Goal: Transaction & Acquisition: Book appointment/travel/reservation

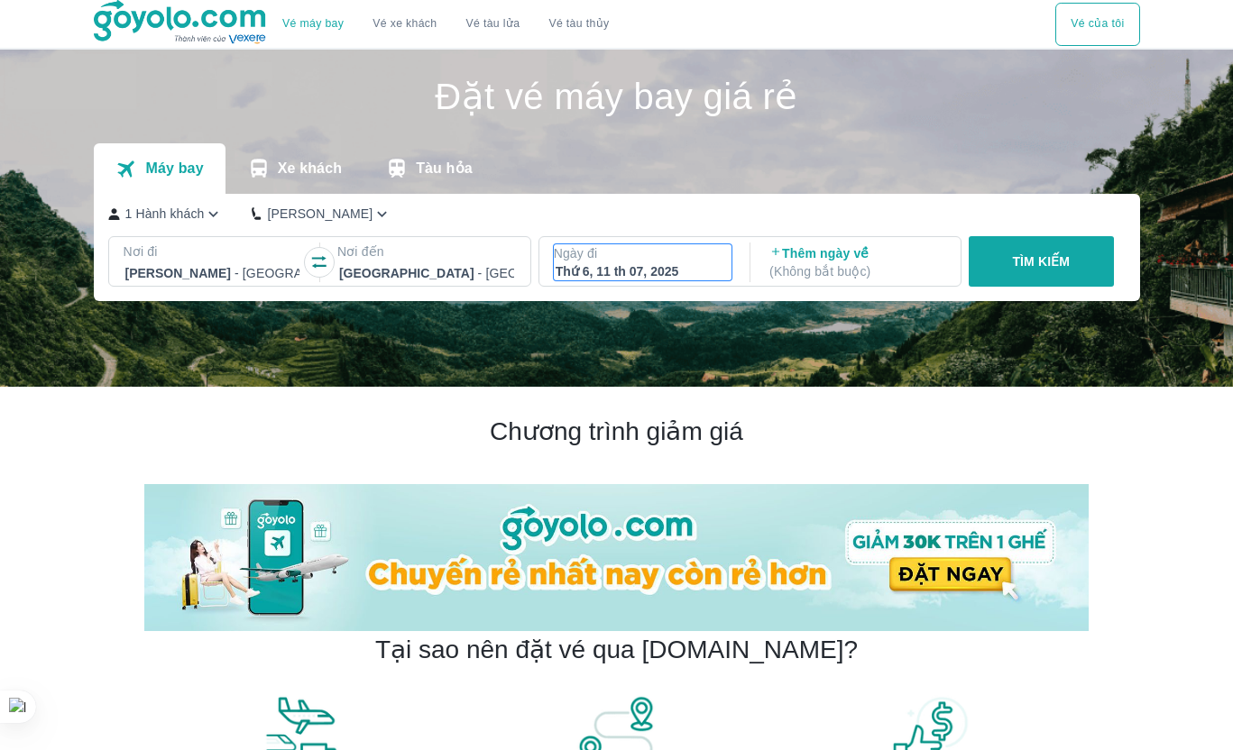
click at [653, 263] on div "Thứ 6, 11 th 07, 2025" at bounding box center [642, 271] width 175 height 18
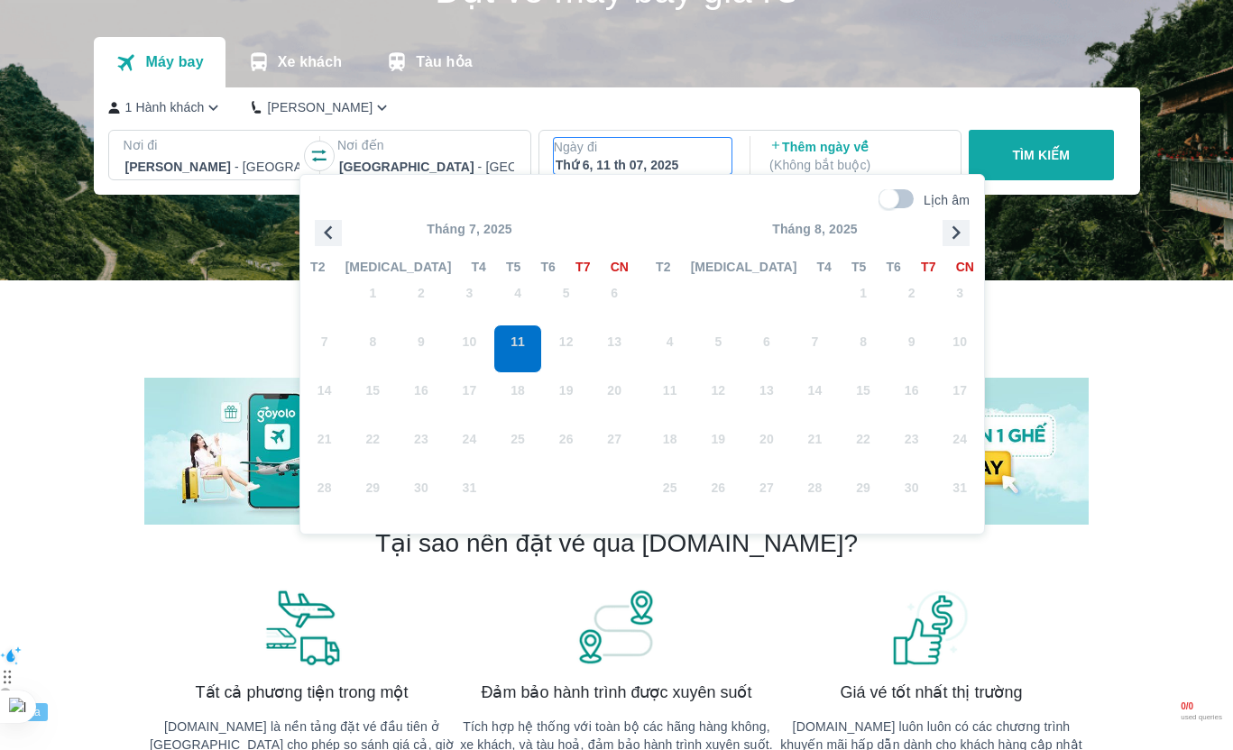
scroll to position [107, 0]
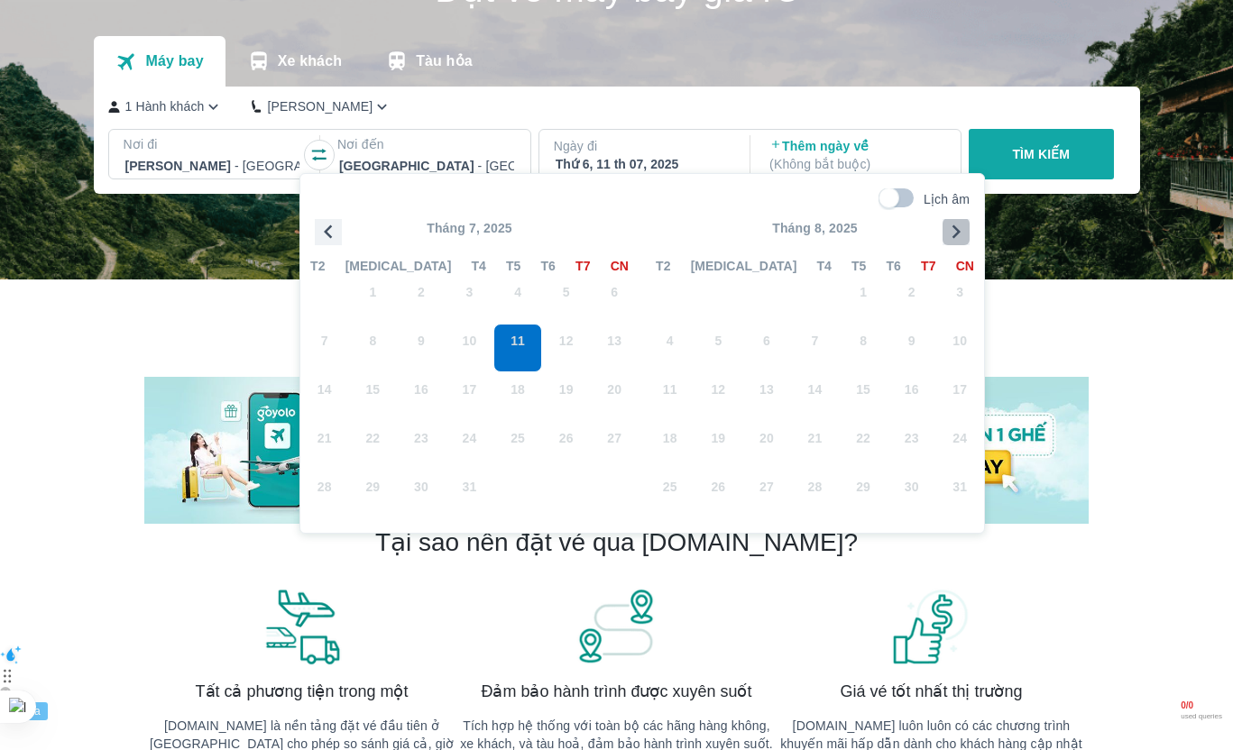
click at [949, 240] on icon "button" at bounding box center [955, 231] width 27 height 27
click at [958, 234] on icon "button" at bounding box center [955, 231] width 27 height 27
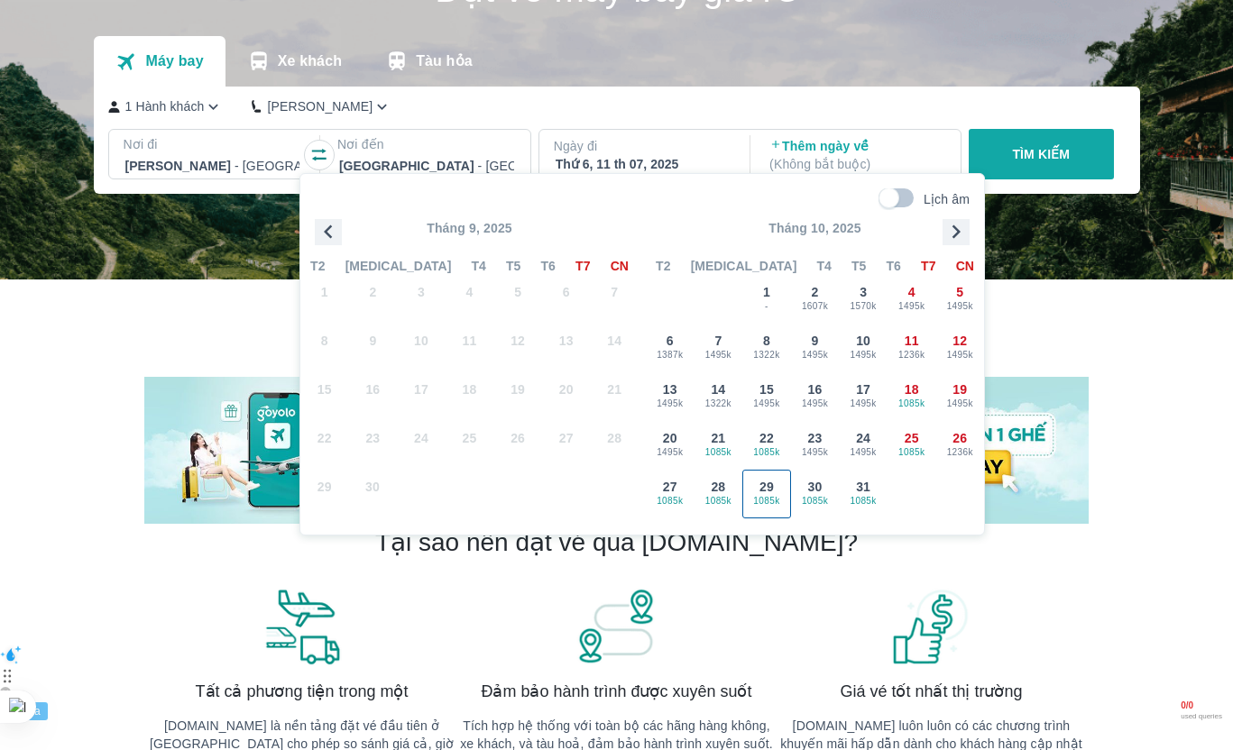
click at [768, 489] on span "29" at bounding box center [766, 487] width 14 height 18
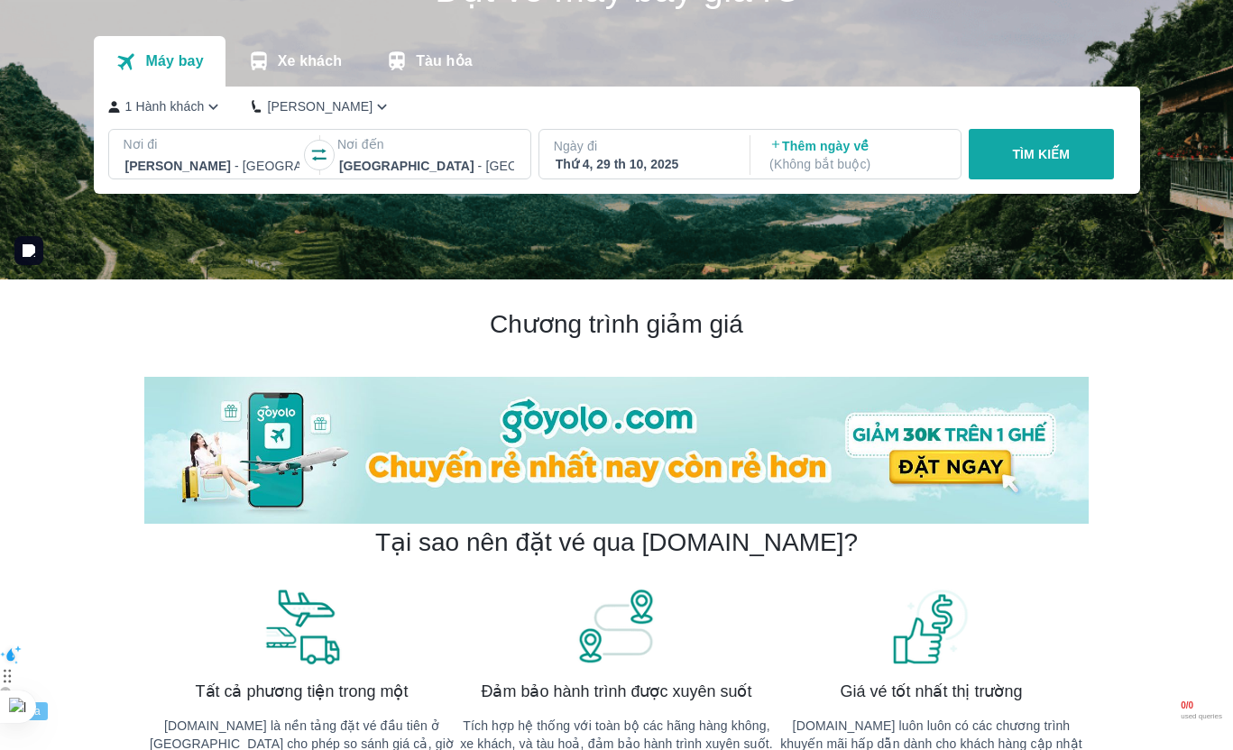
click at [1034, 167] on button "TÌM KIẾM" at bounding box center [1040, 154] width 145 height 50
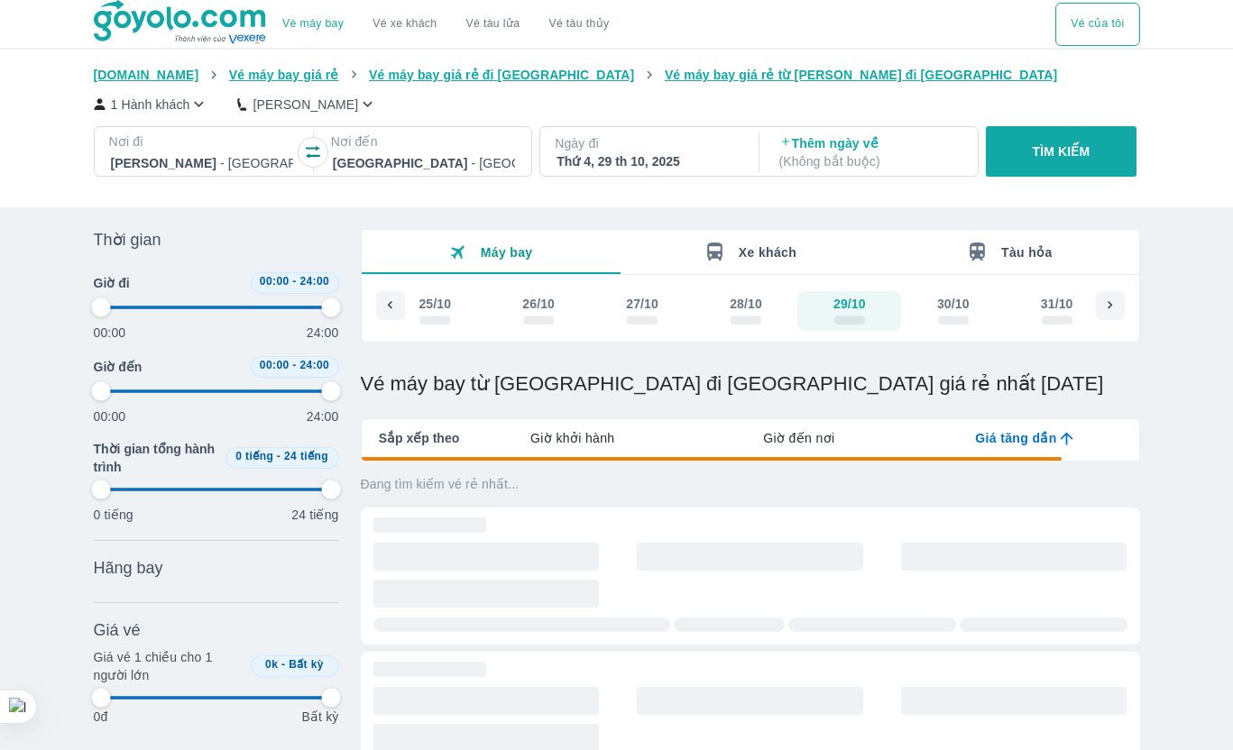
type input "97.9166666666667"
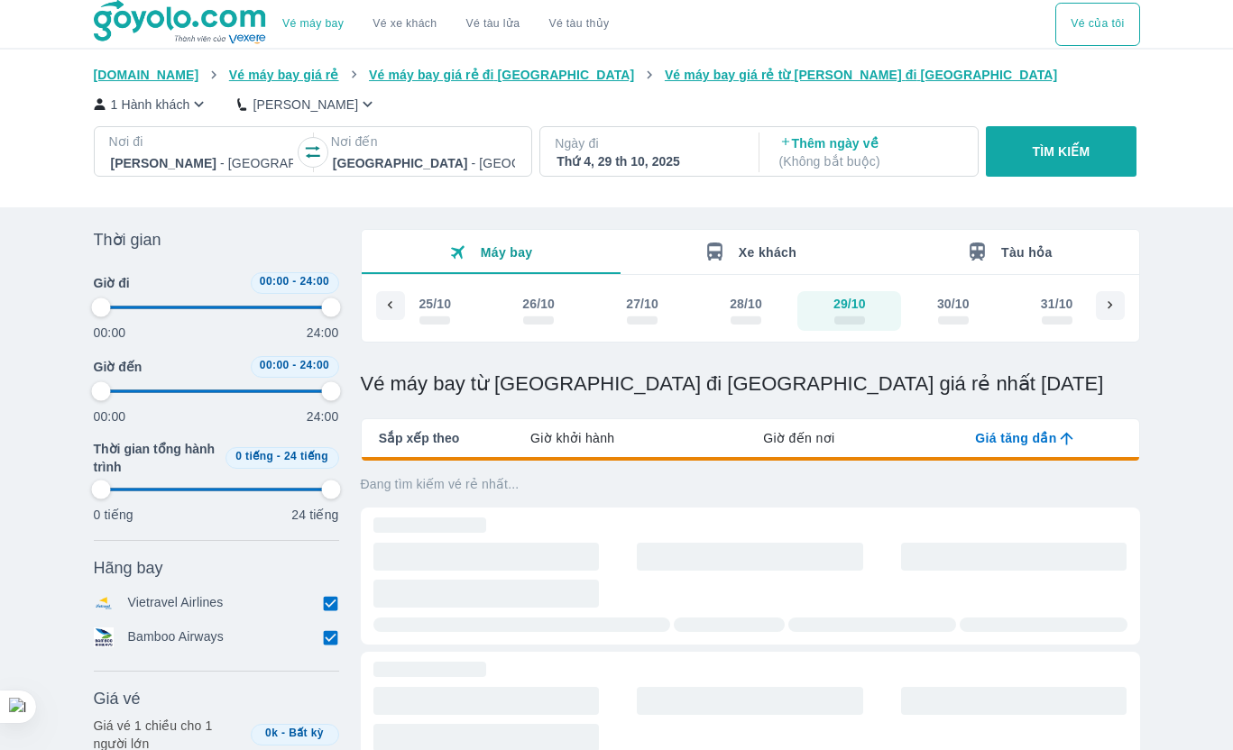
type input "97.9166666666667"
click at [172, 110] on p "1 Hành khách" at bounding box center [150, 105] width 79 height 18
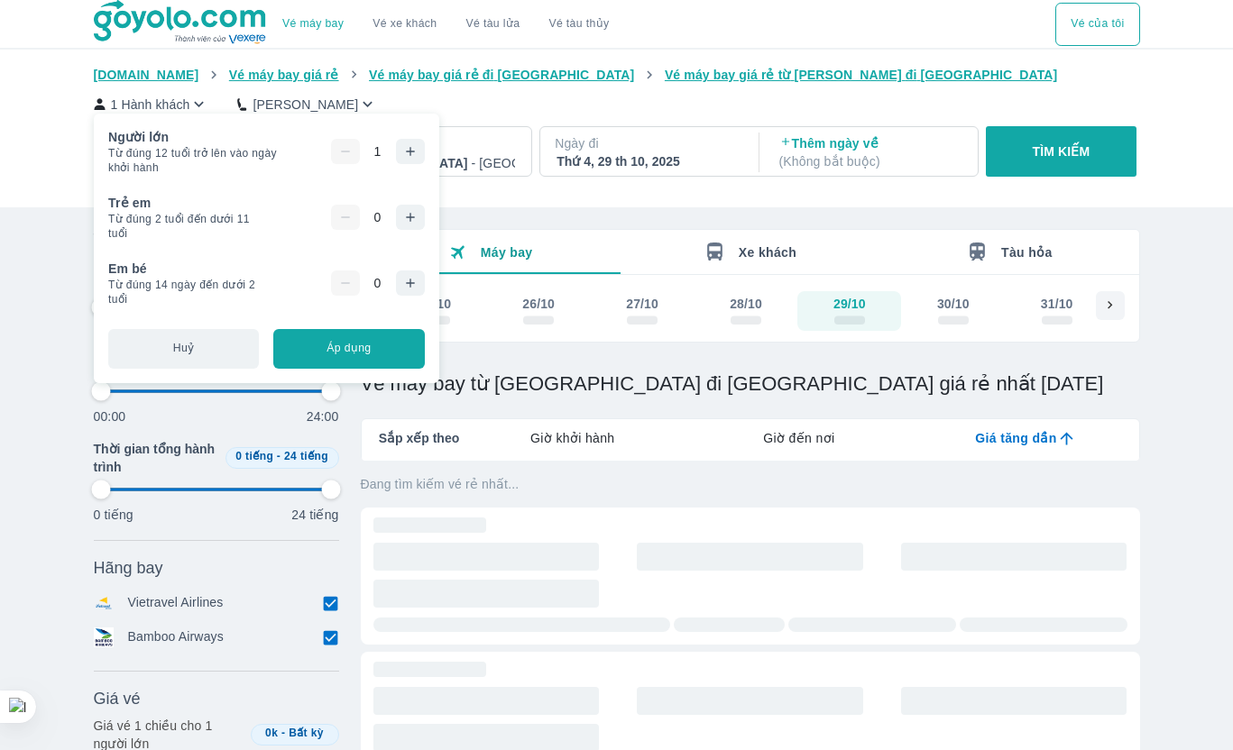
type input "97.9166666666667"
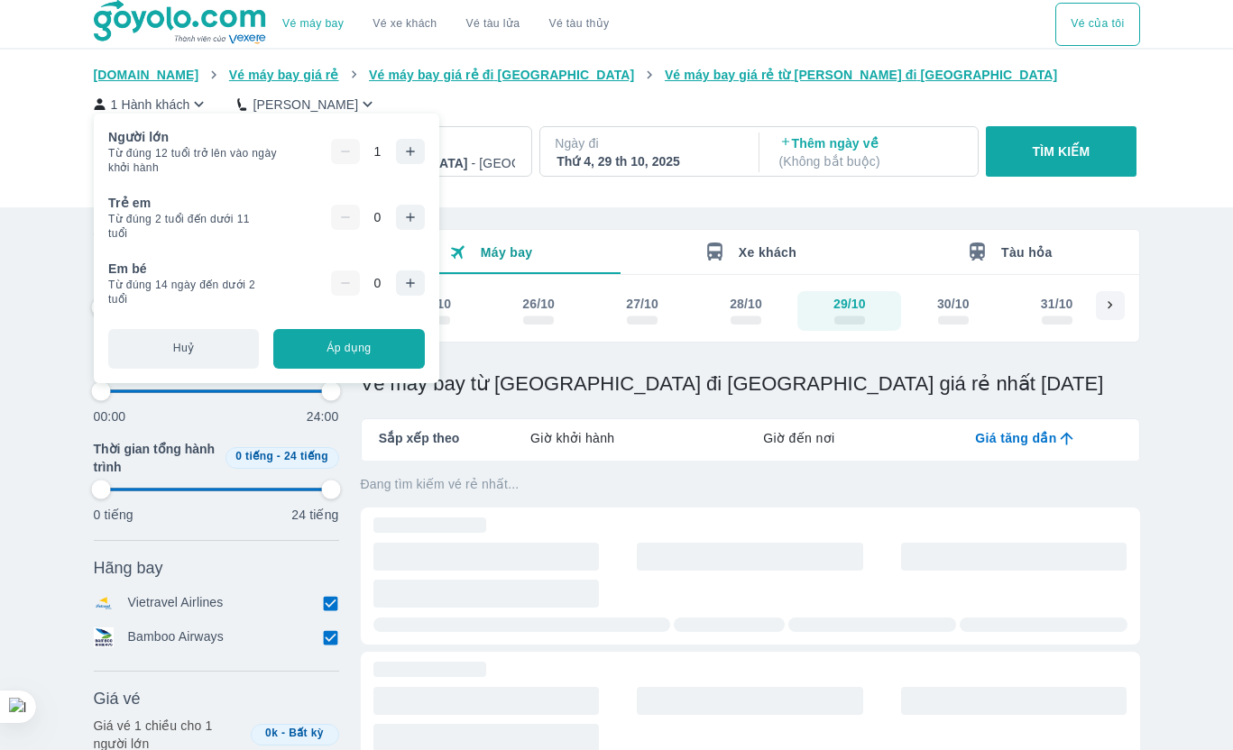
type input "97.9166666666667"
click at [424, 149] on button "button" at bounding box center [410, 151] width 29 height 25
click at [387, 353] on button "Áp dụng" at bounding box center [348, 349] width 151 height 40
type input "97.9166666666667"
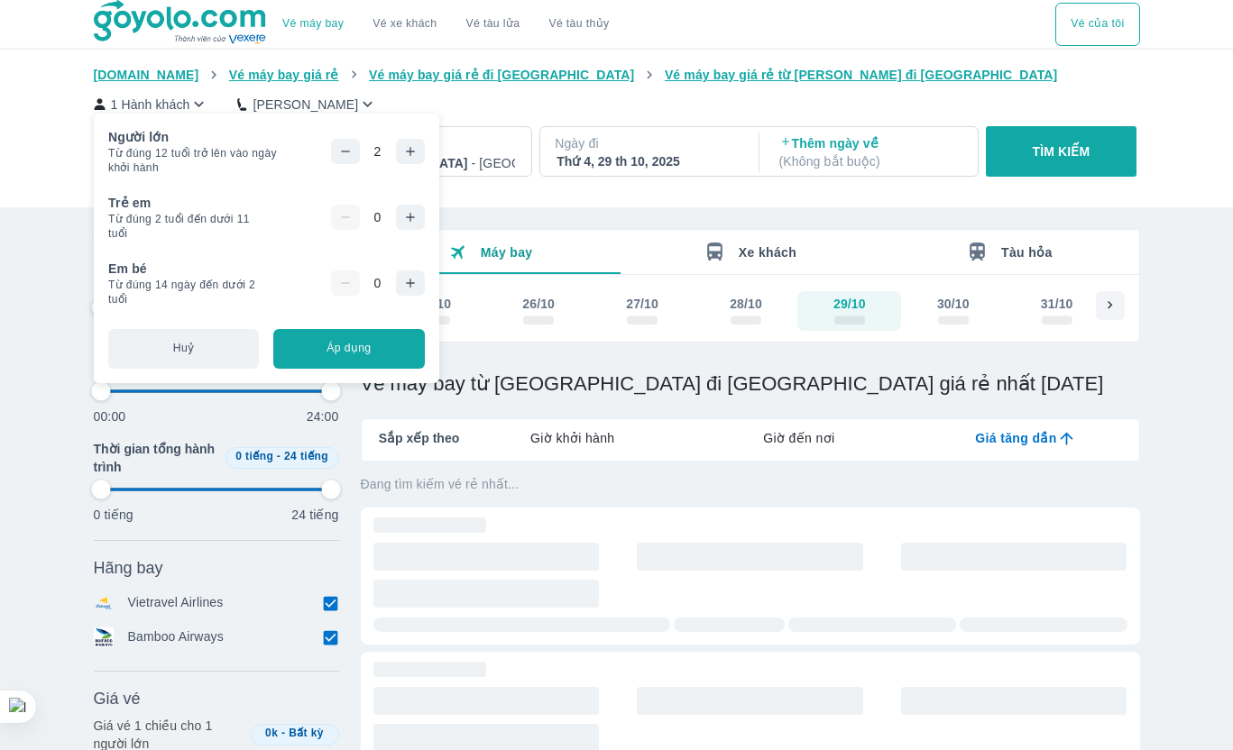
type input "97.9166666666667"
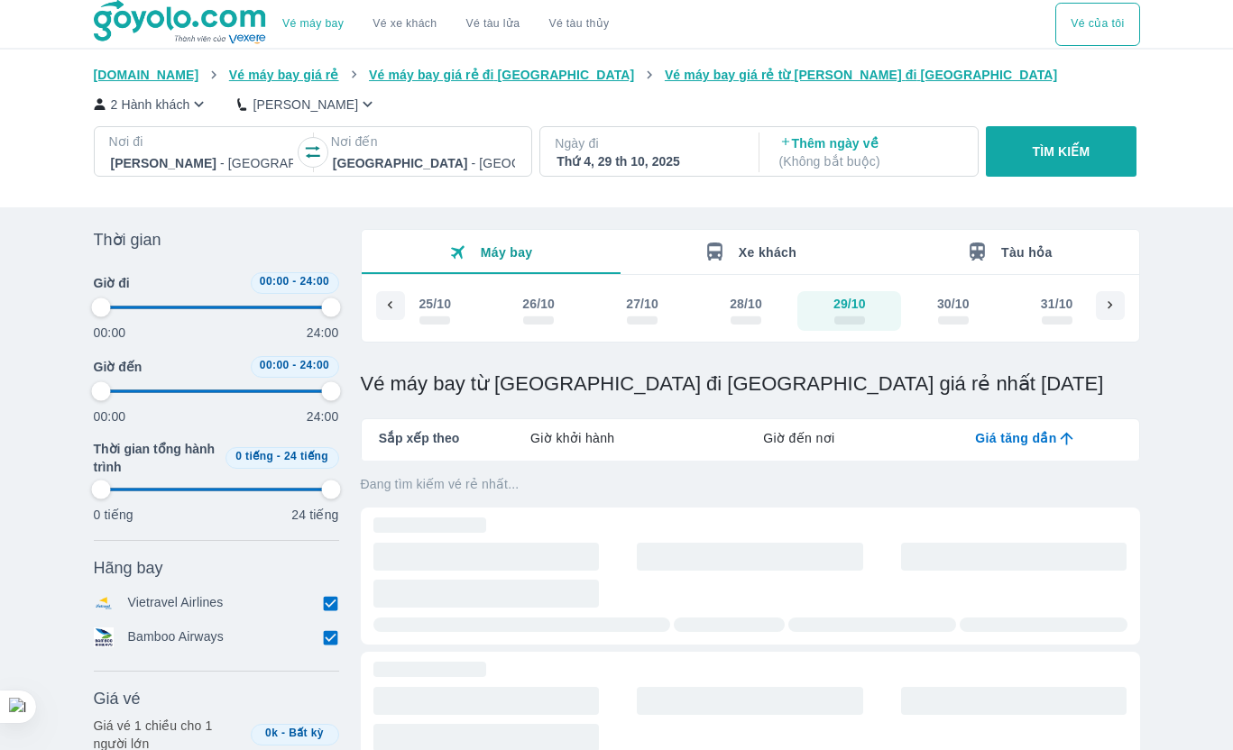
type input "97.9166666666667"
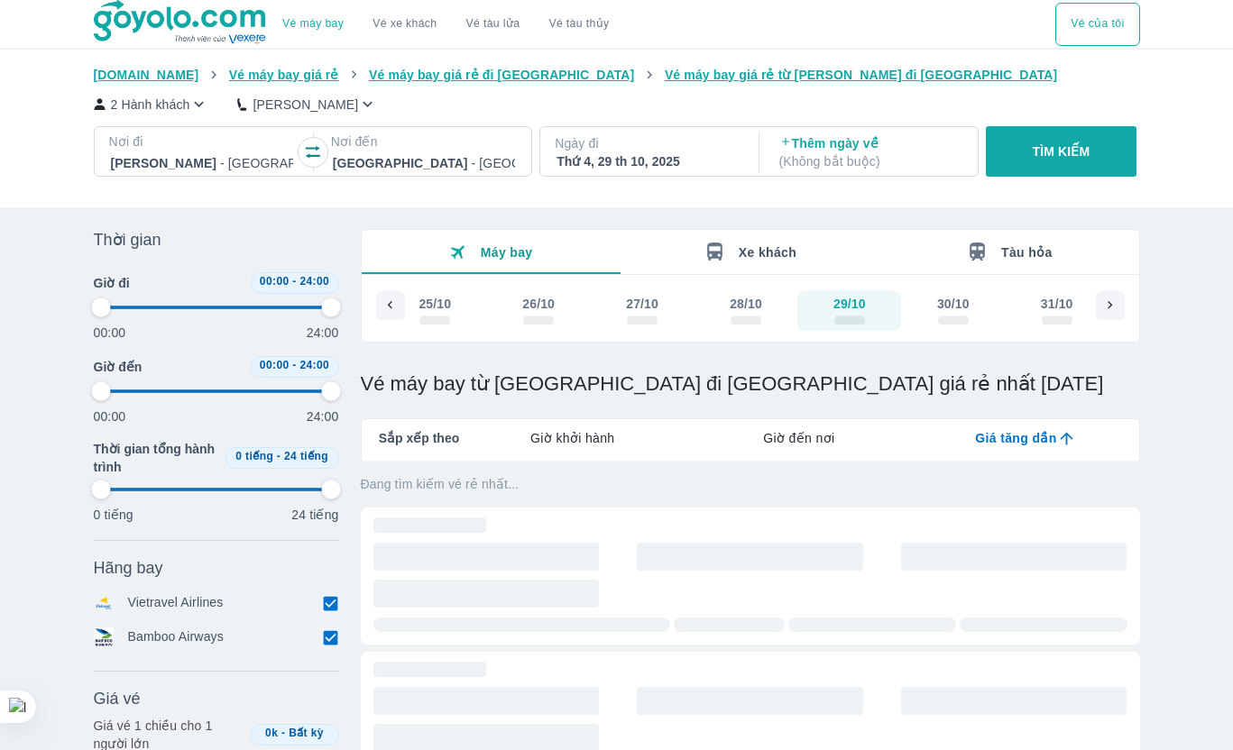
type input "97.9166666666667"
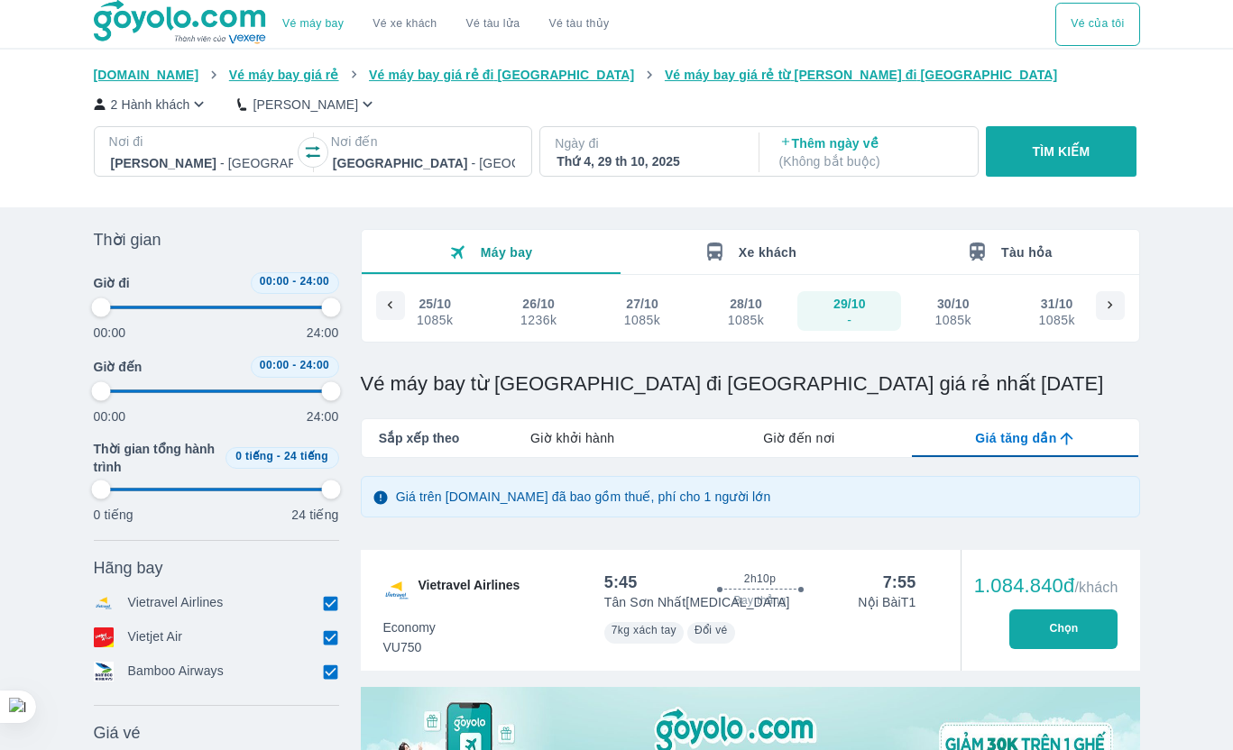
type input "97.9166666666667"
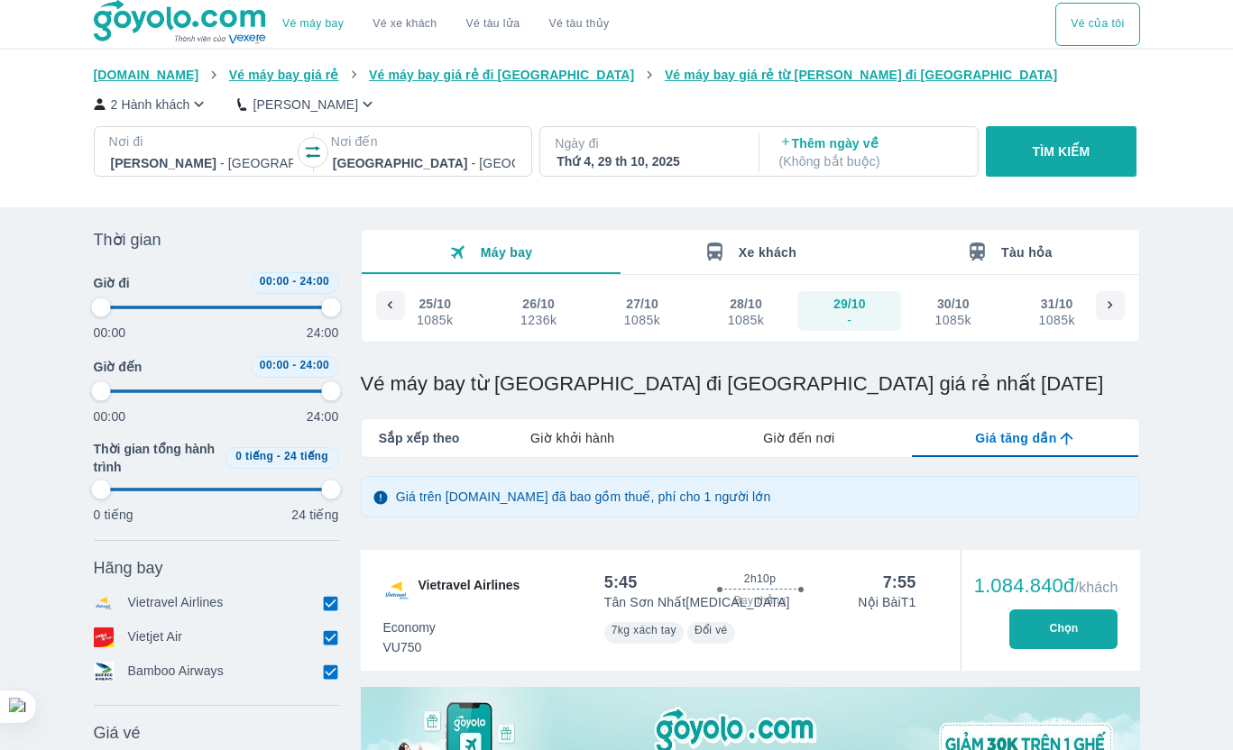
type input "97.9166666666667"
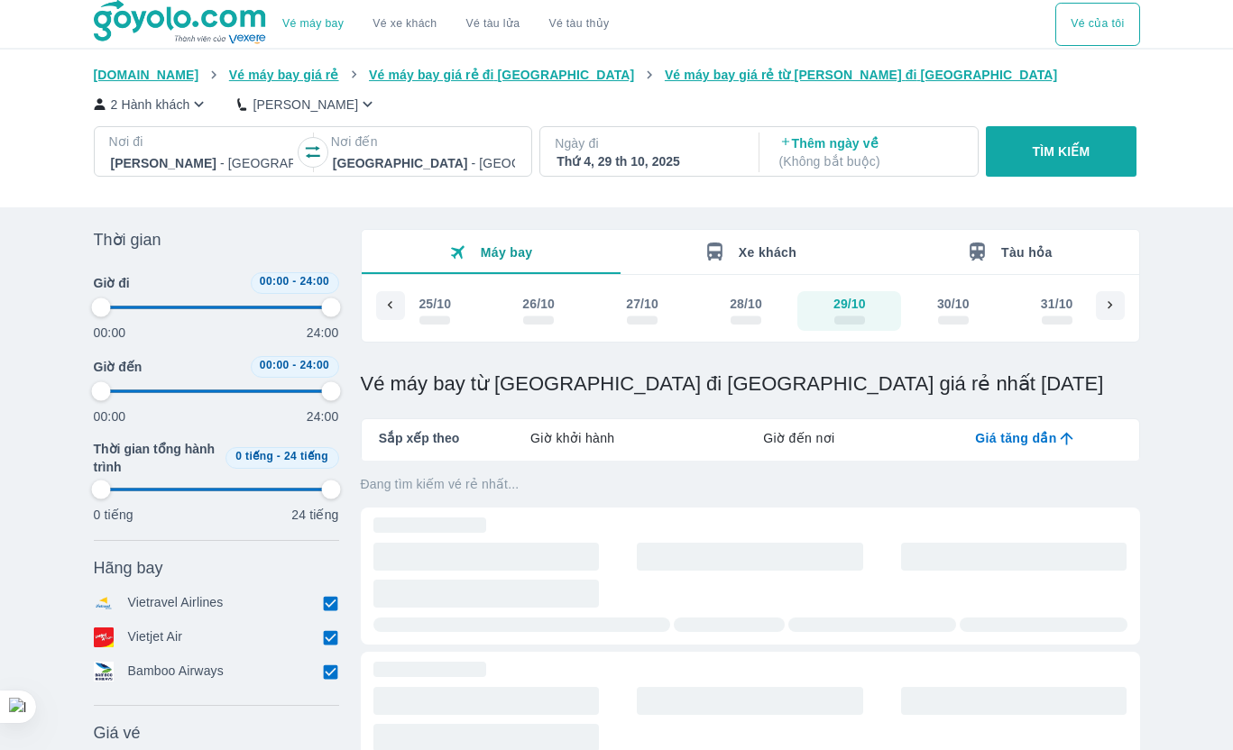
type input "97.9166666666667"
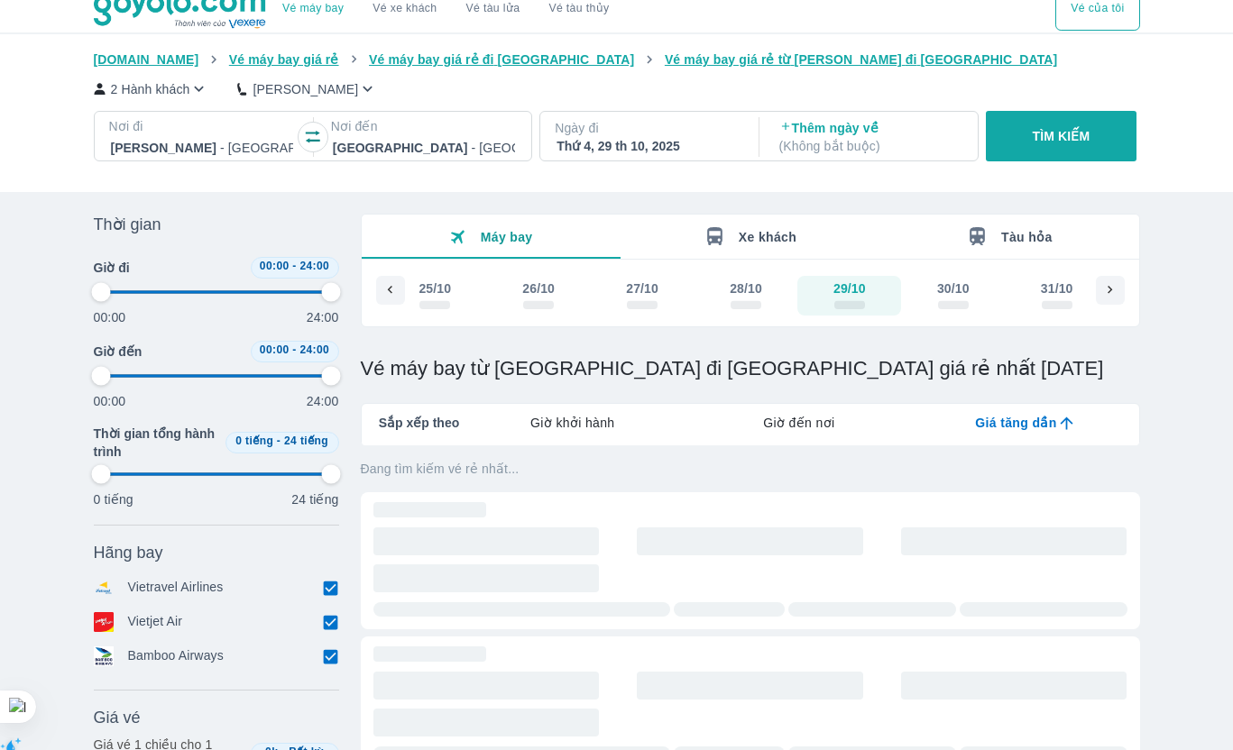
type input "97.9166666666667"
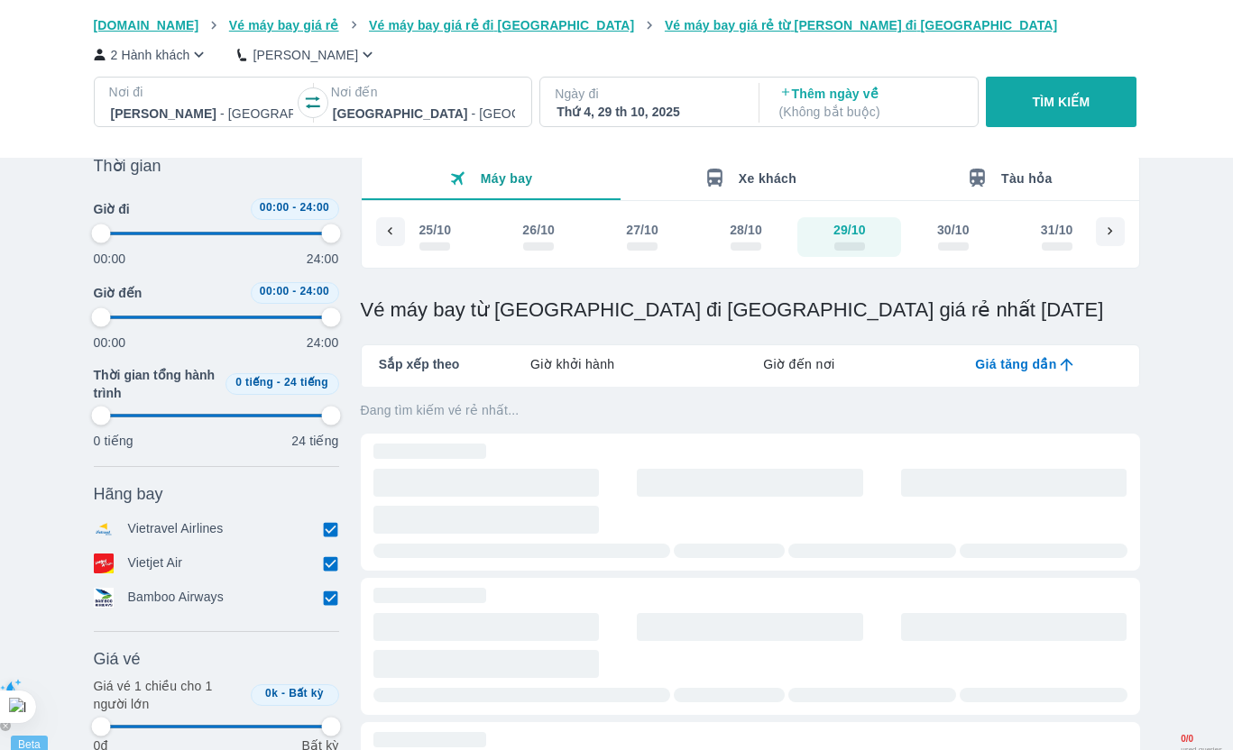
type input "97.9166666666667"
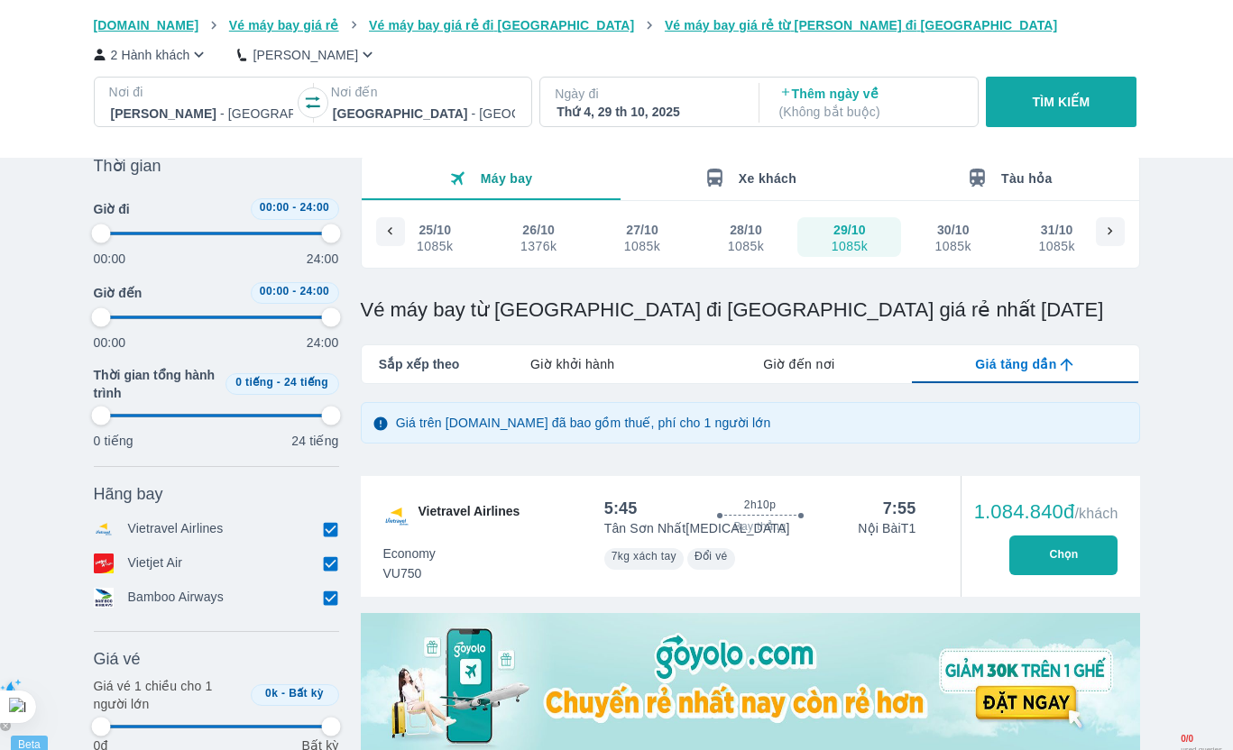
type input "97.9166666666667"
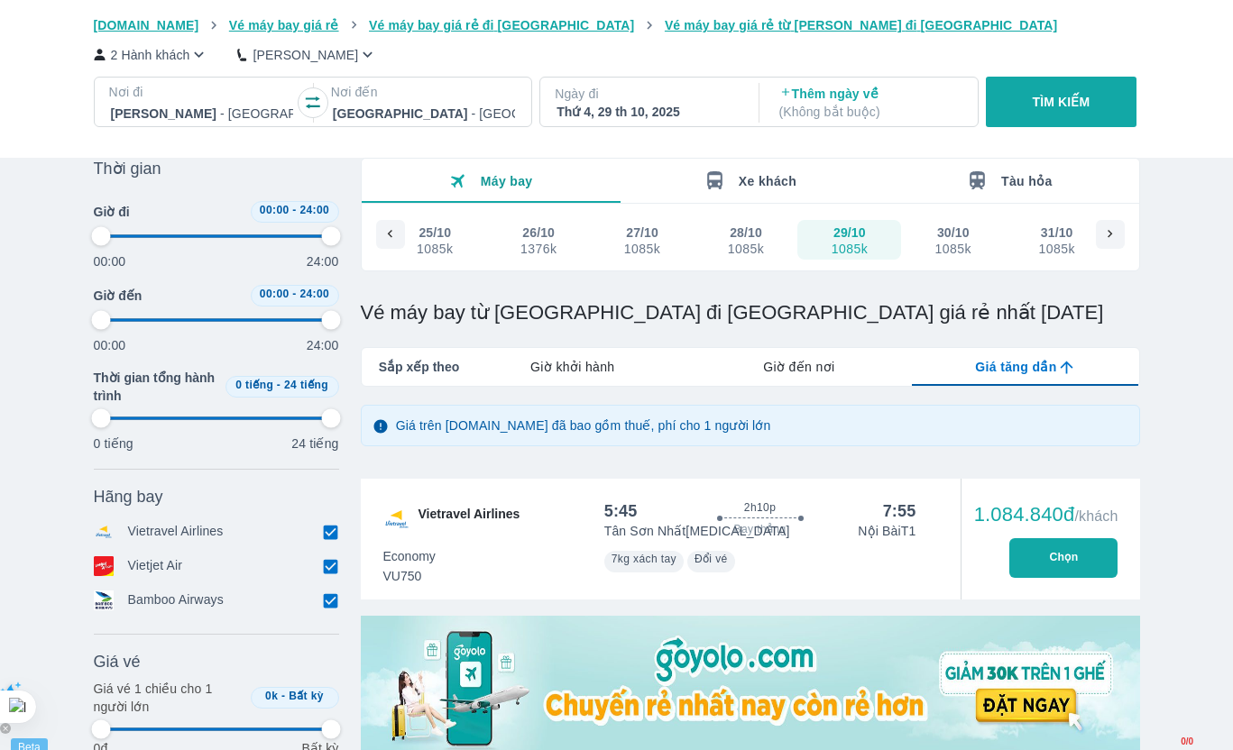
scroll to position [70, 0]
click at [331, 571] on input "checkbox" at bounding box center [331, 567] width 16 height 16
checkbox input "false"
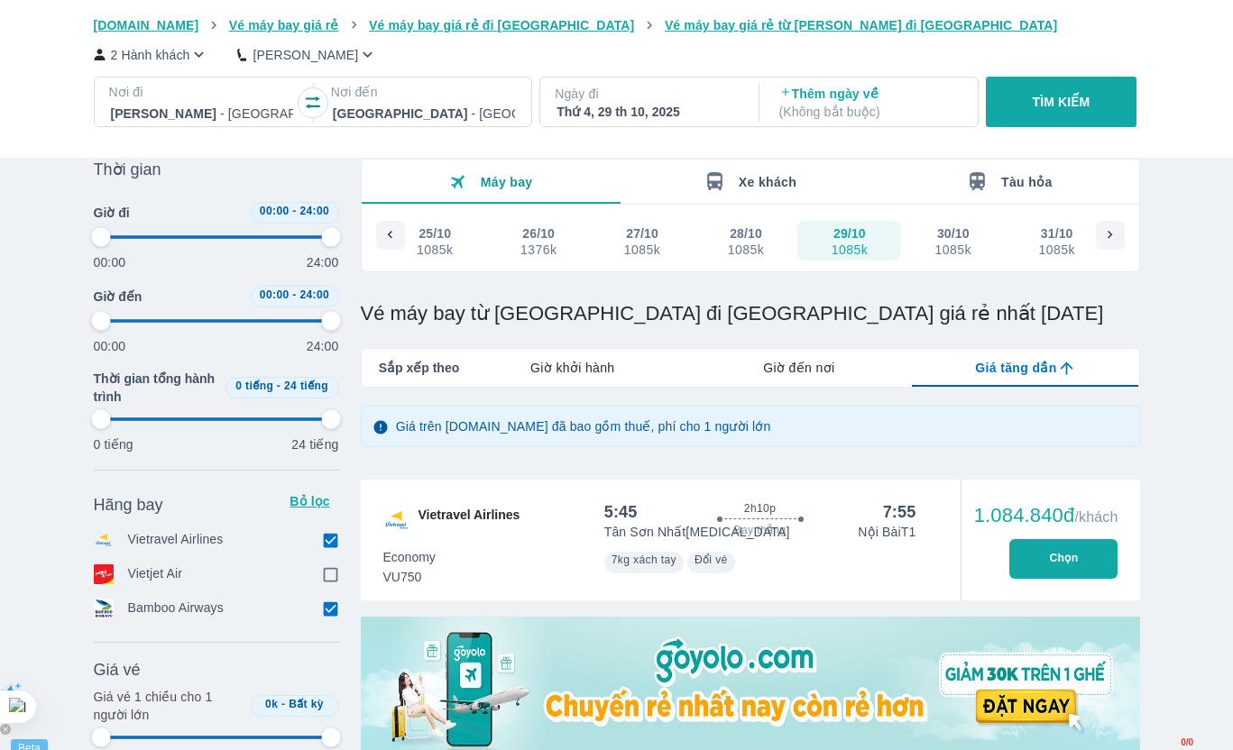
click at [329, 610] on input "checkbox" at bounding box center [331, 609] width 16 height 16
checkbox input "false"
type input "97.9166666666667"
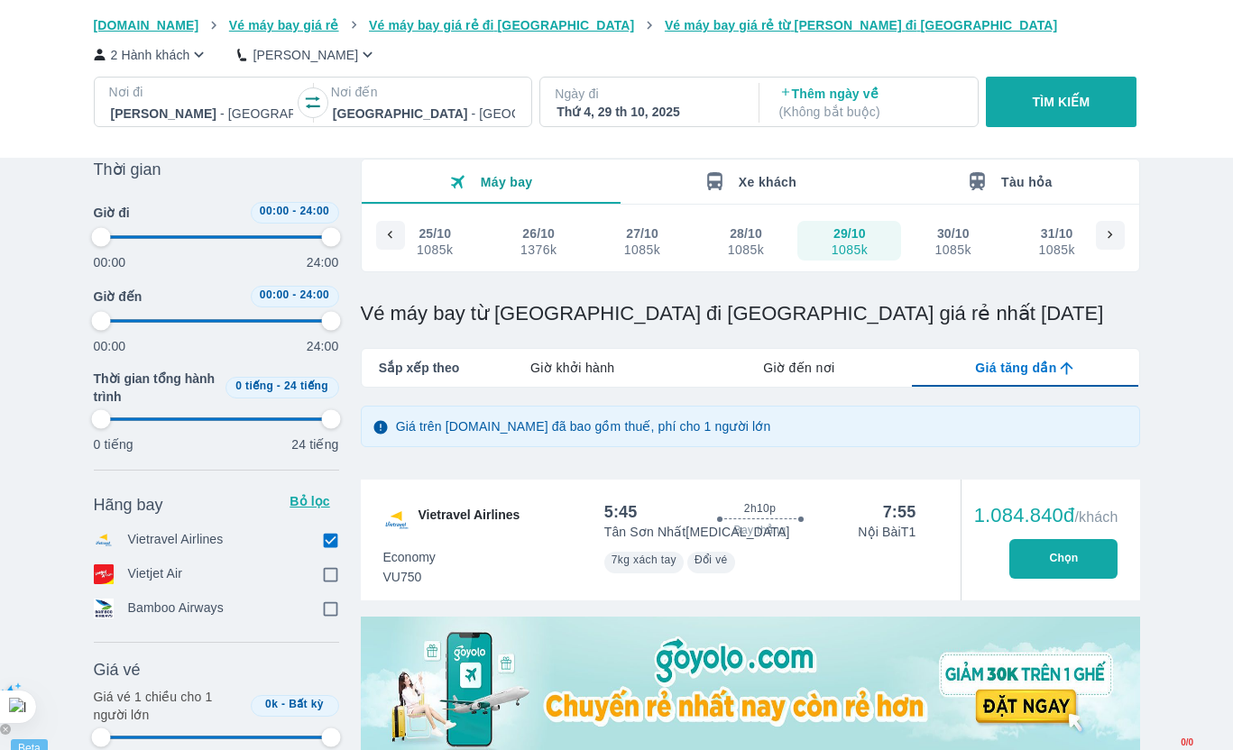
type input "97.9166666666667"
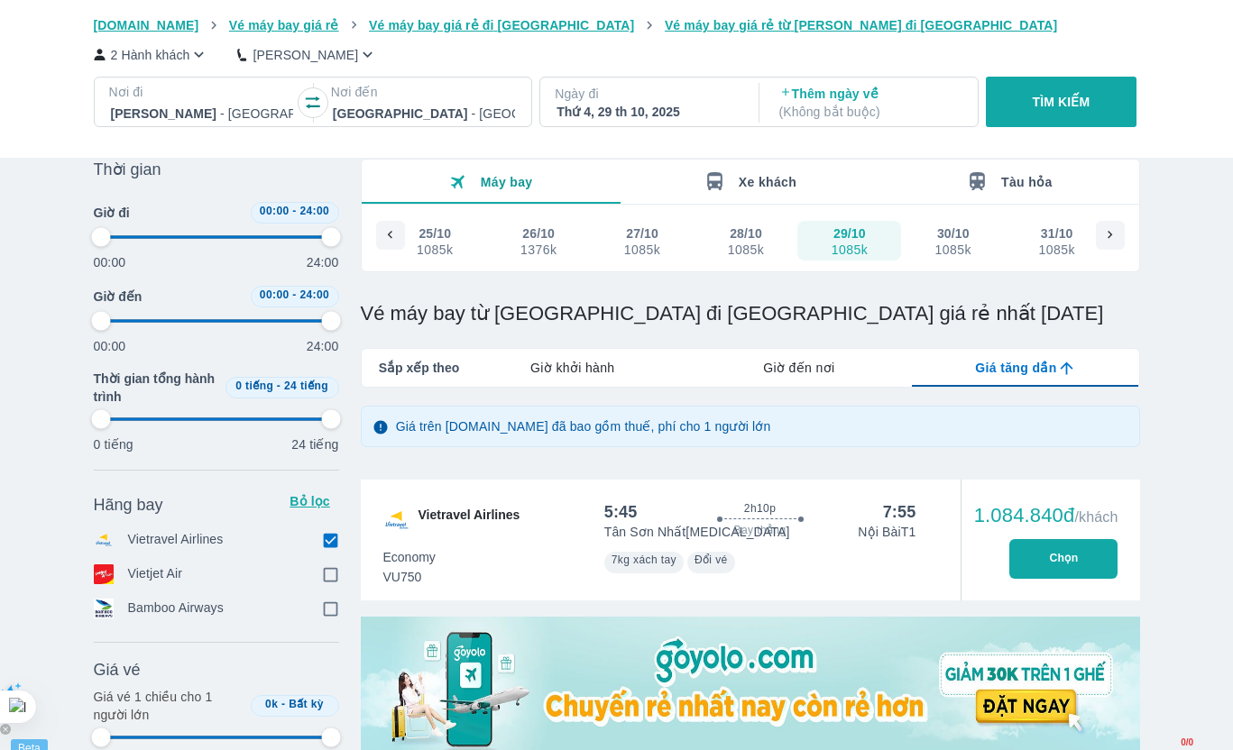
type input "97.9166666666667"
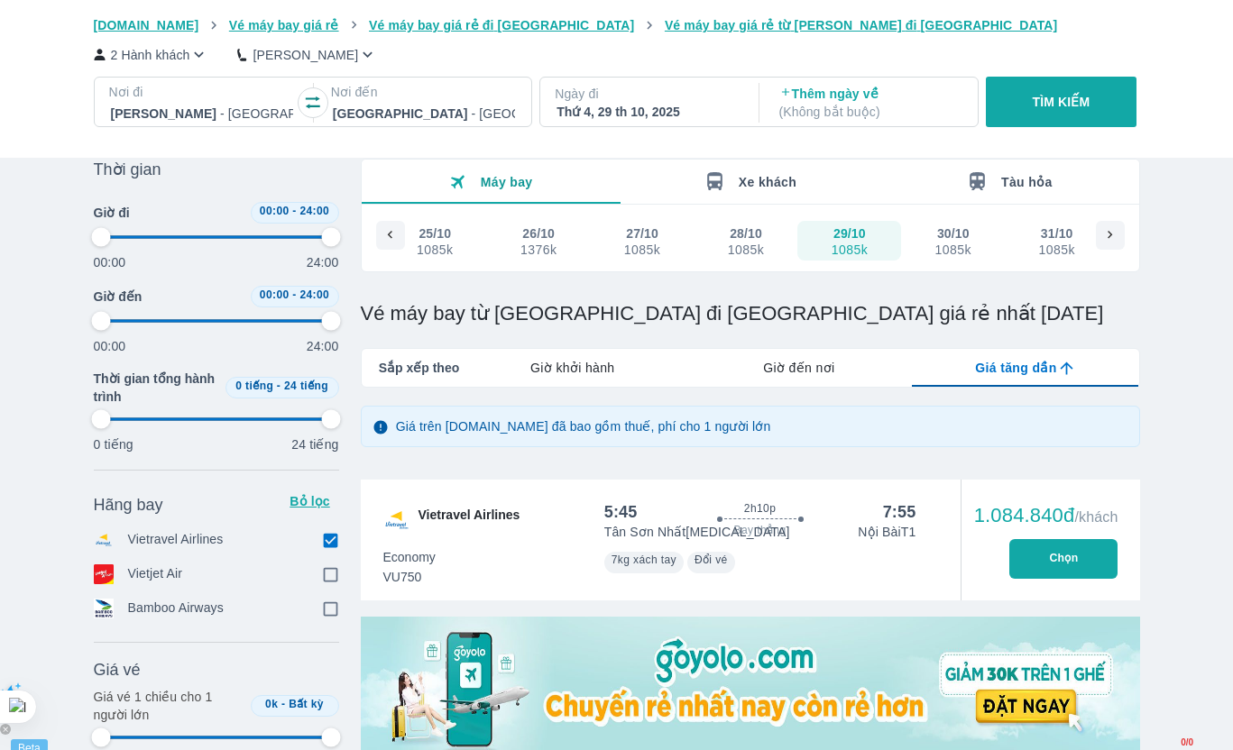
type input "97.9166666666667"
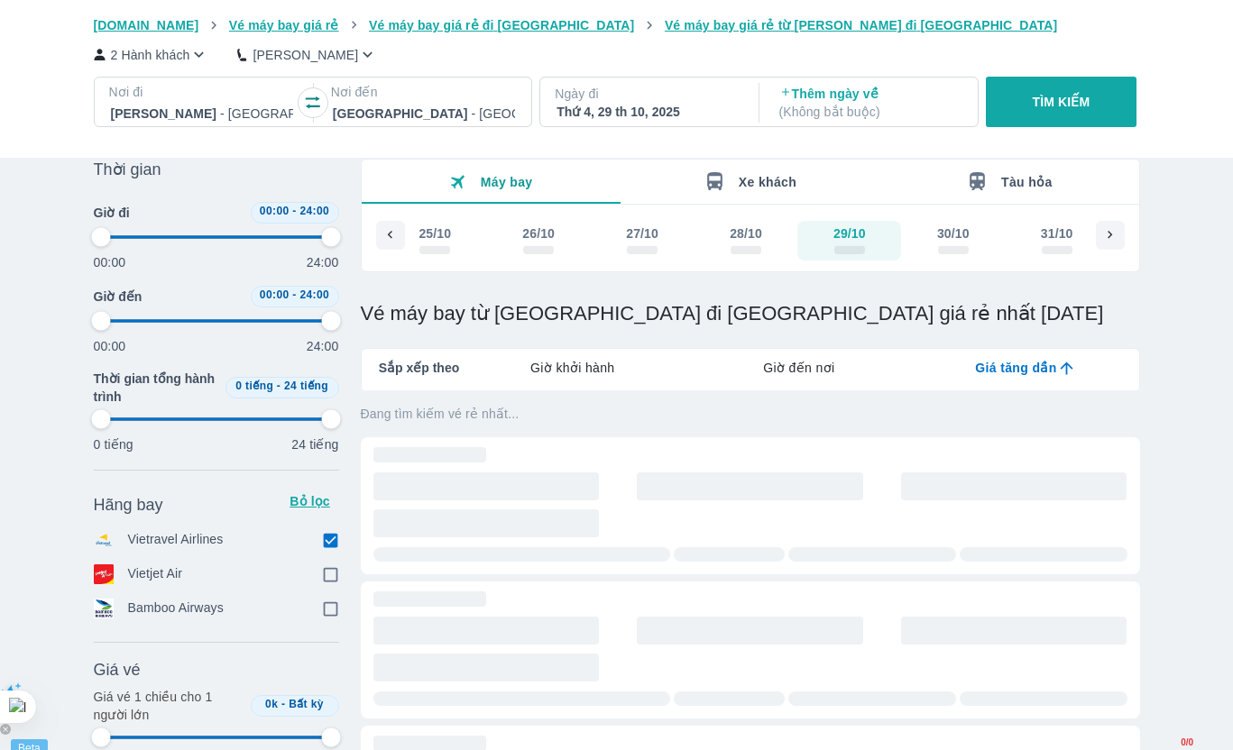
type input "97.9166666666667"
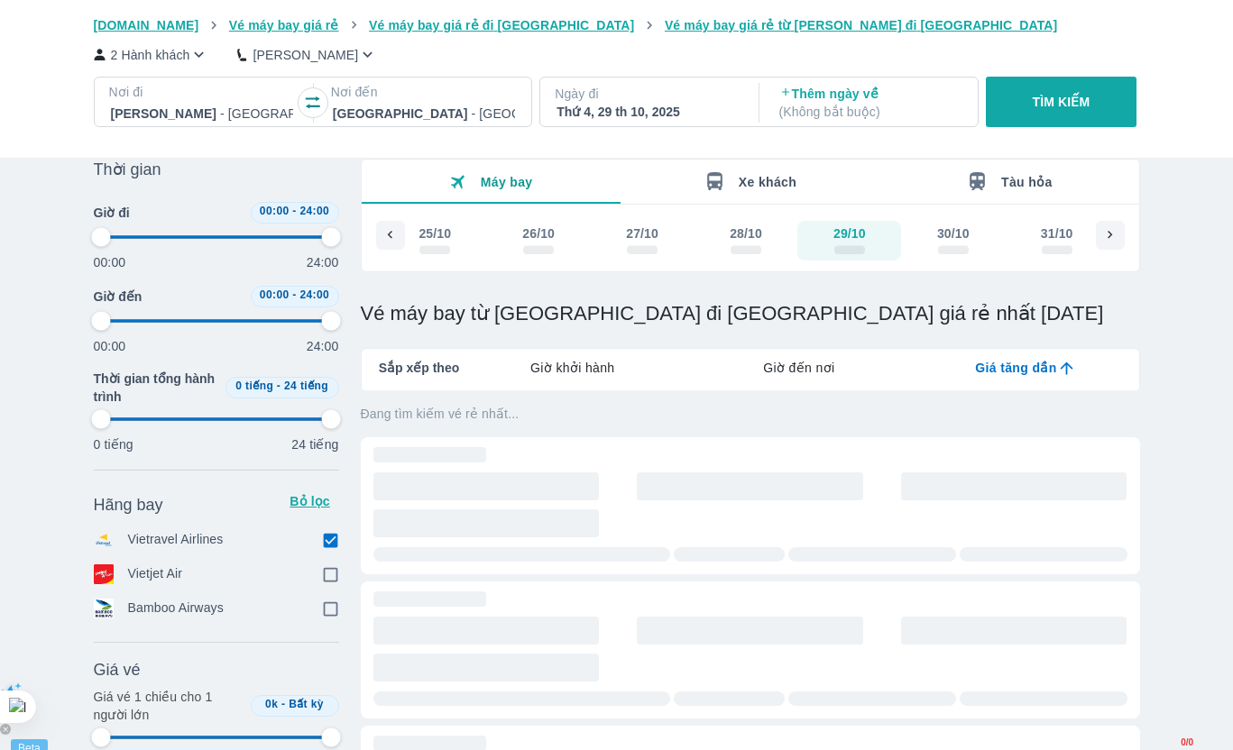
type input "97.9166666666667"
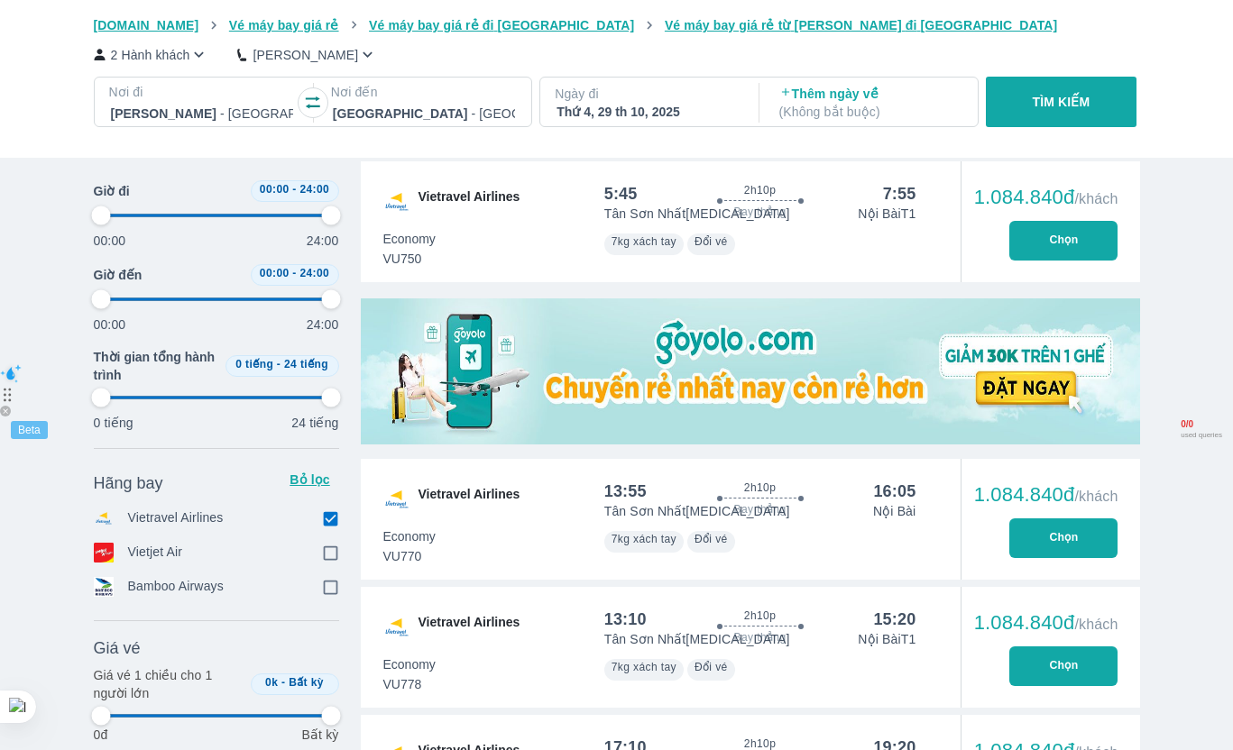
scroll to position [404, 0]
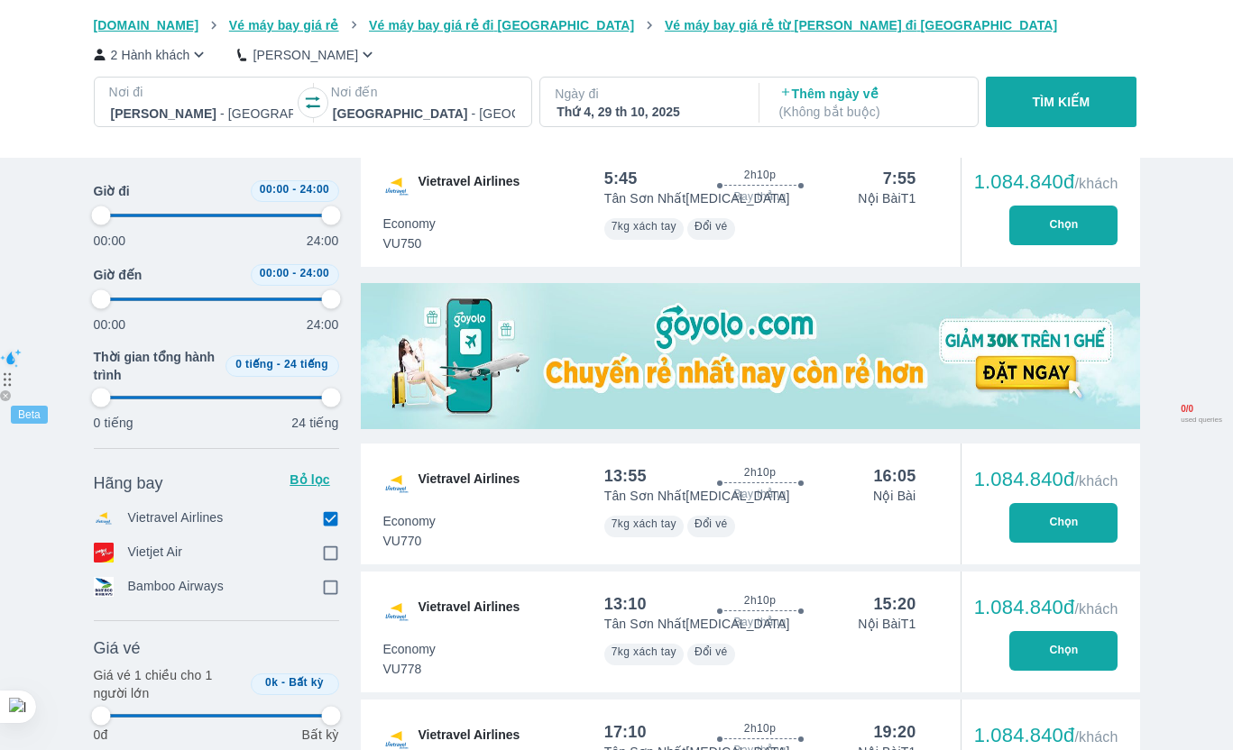
type input "97.9166666666667"
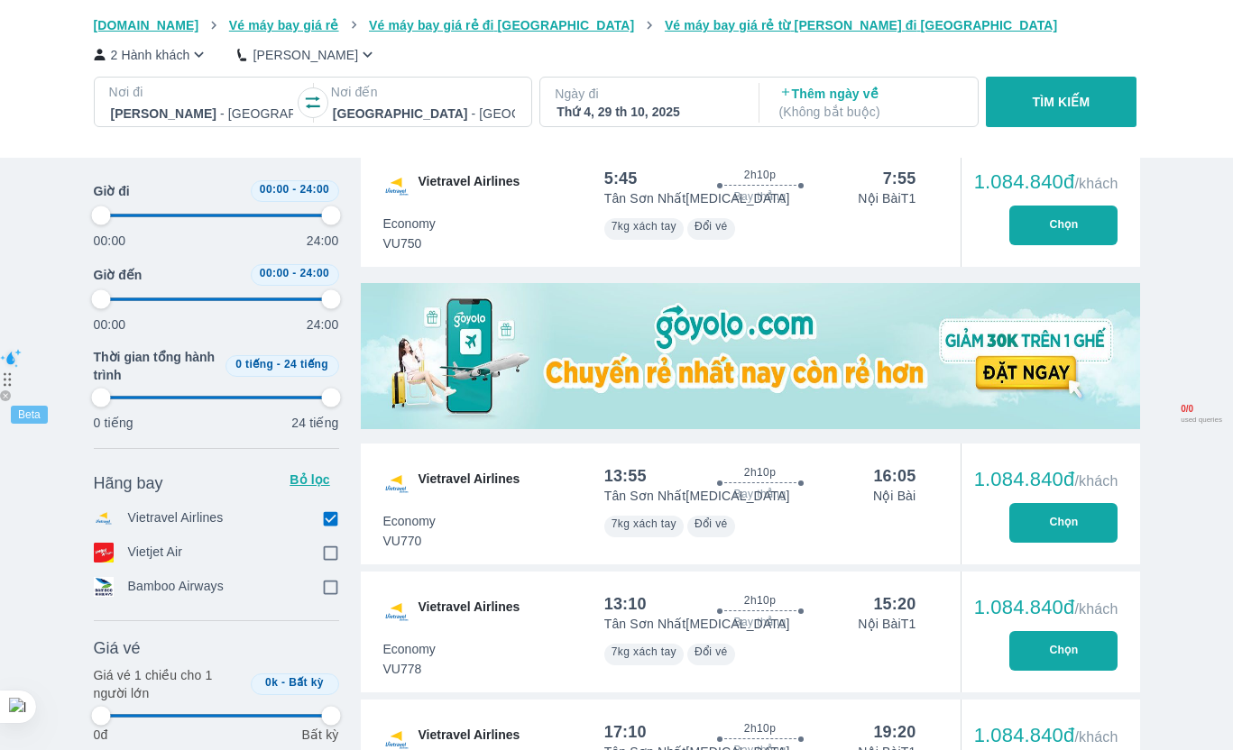
type input "97.9166666666667"
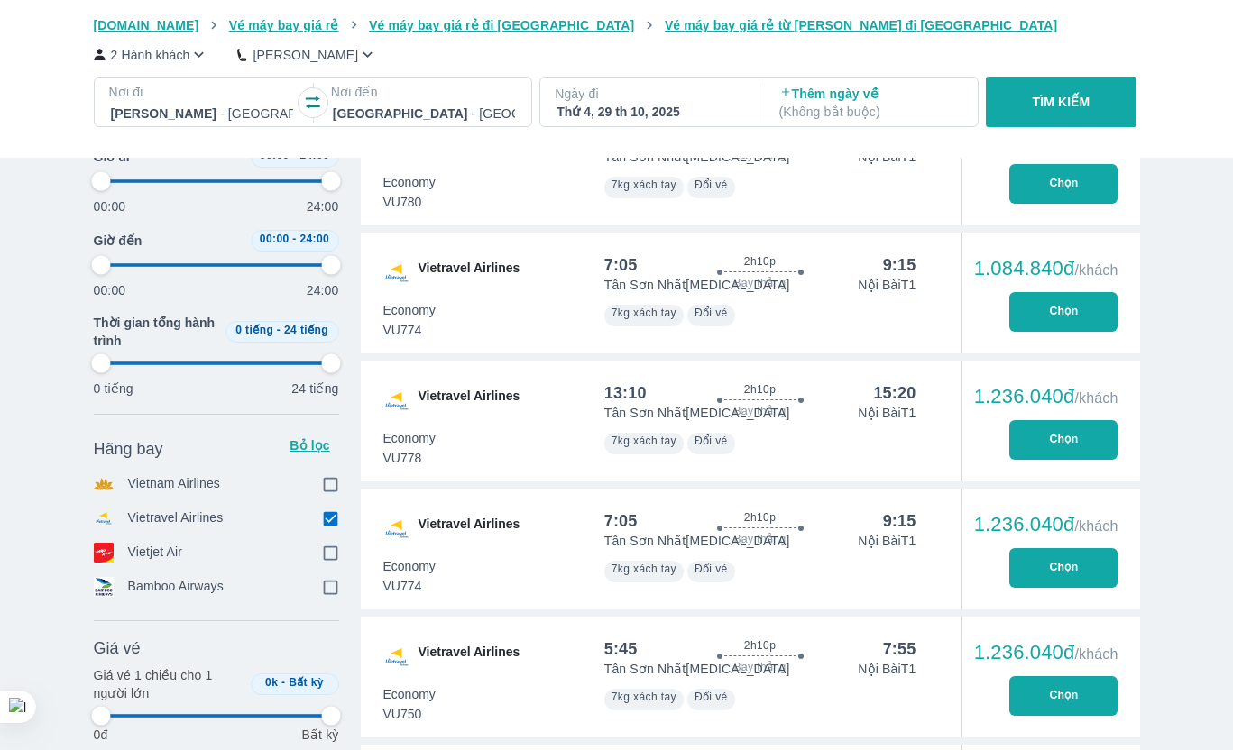
type input "97.9166666666667"
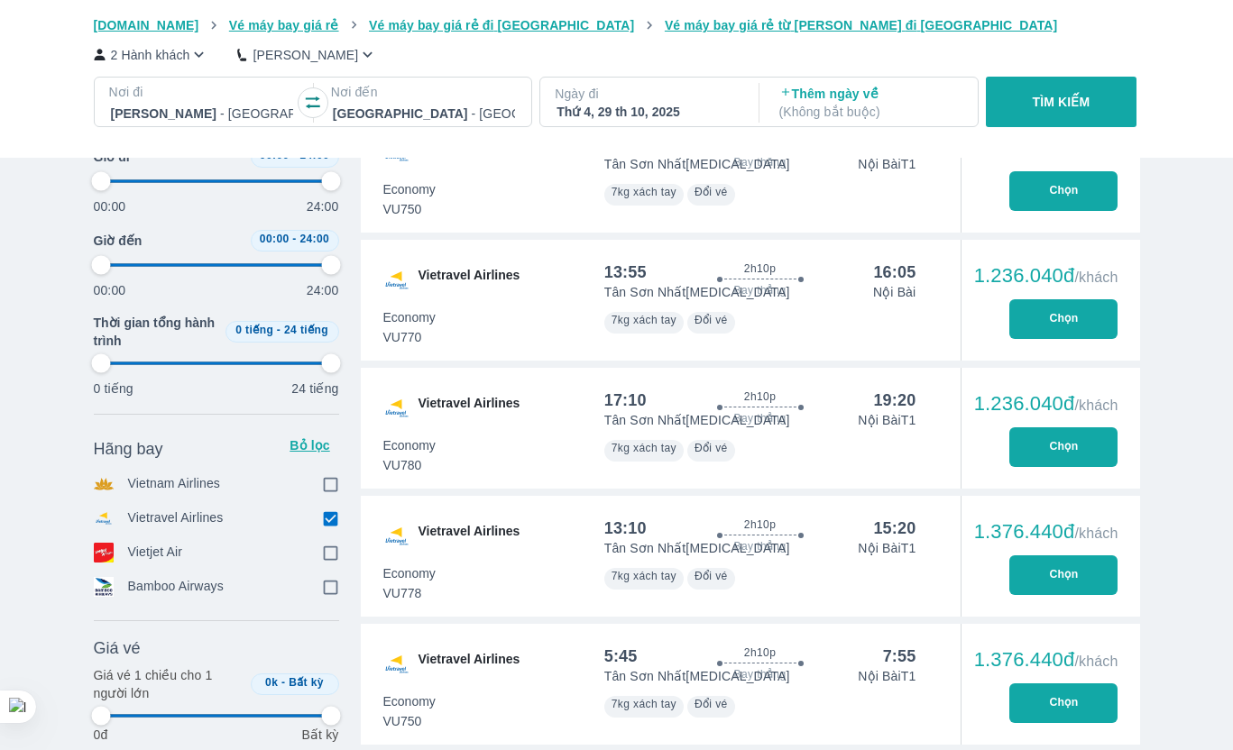
type input "97.9166666666667"
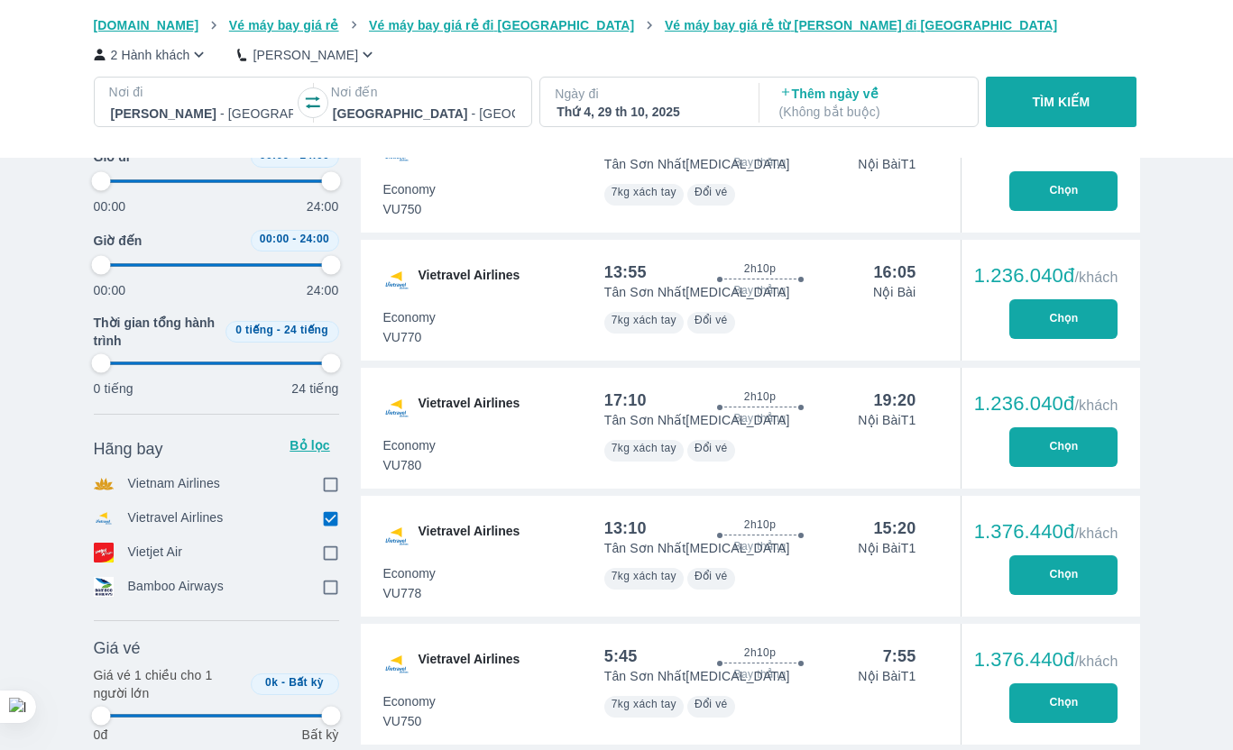
type input "97.9166666666667"
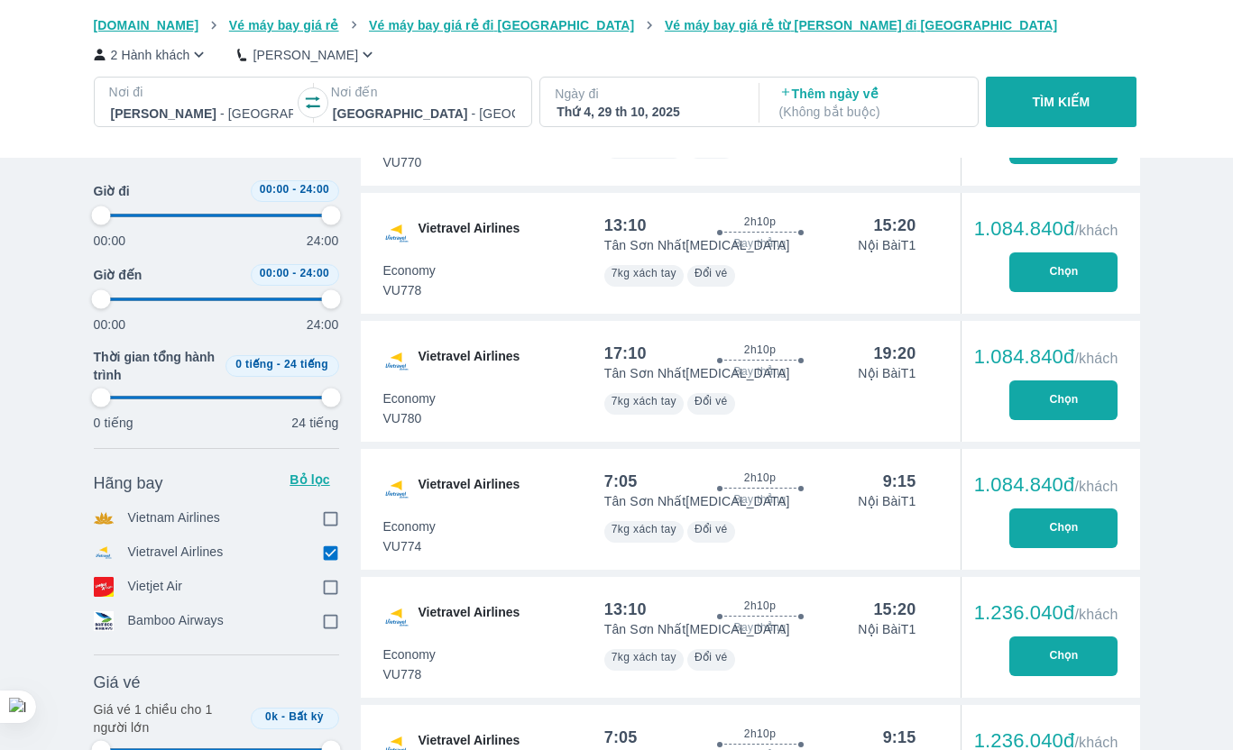
scroll to position [0, 0]
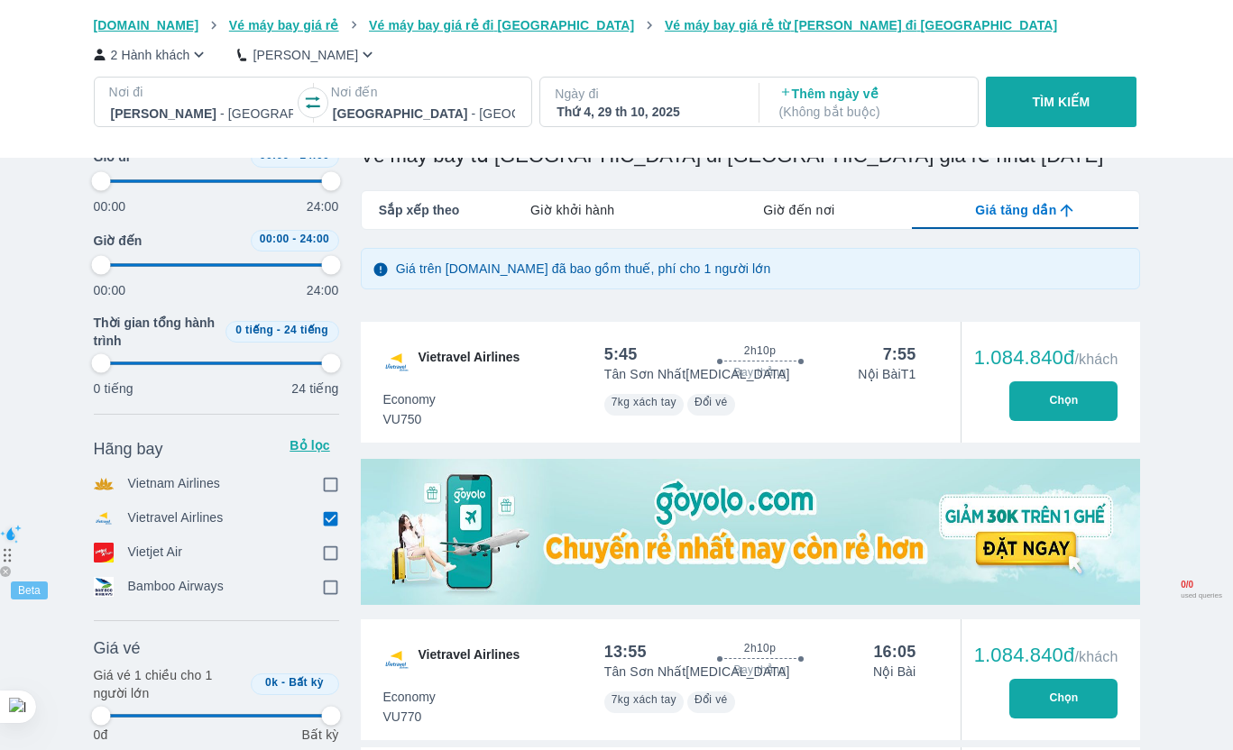
type input "97.9166666666667"
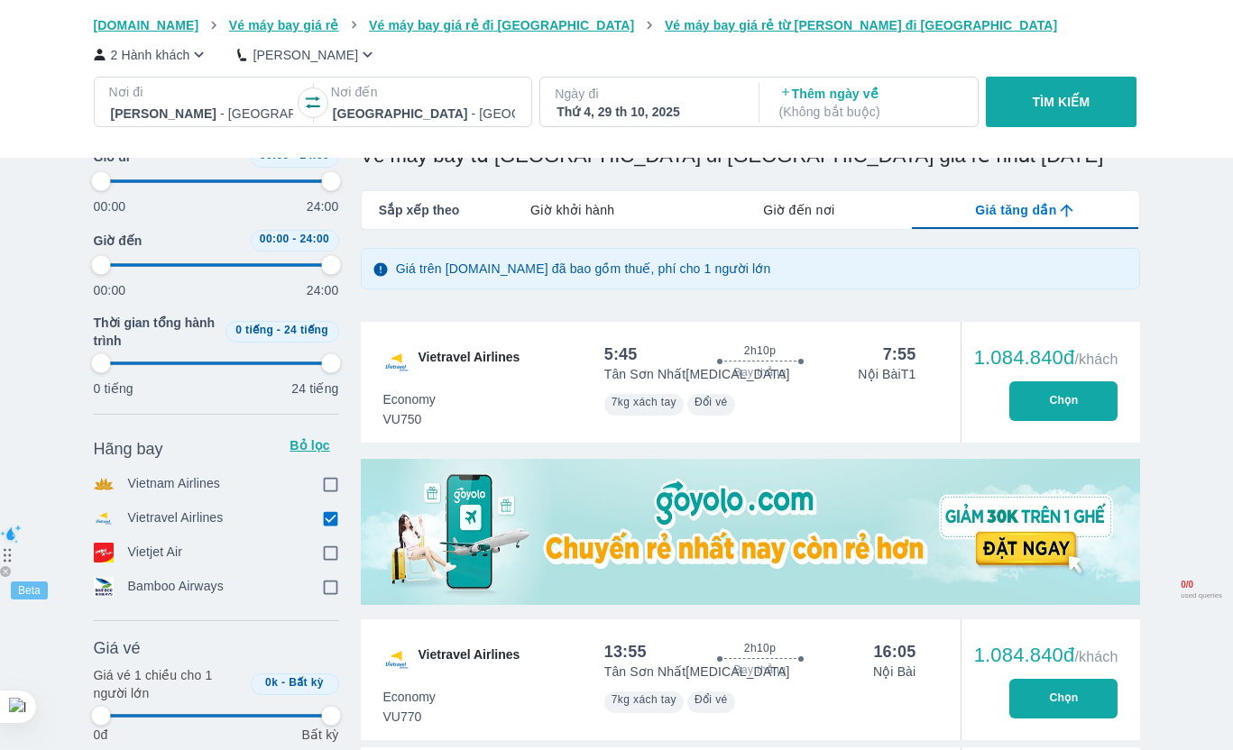
type input "97.9166666666667"
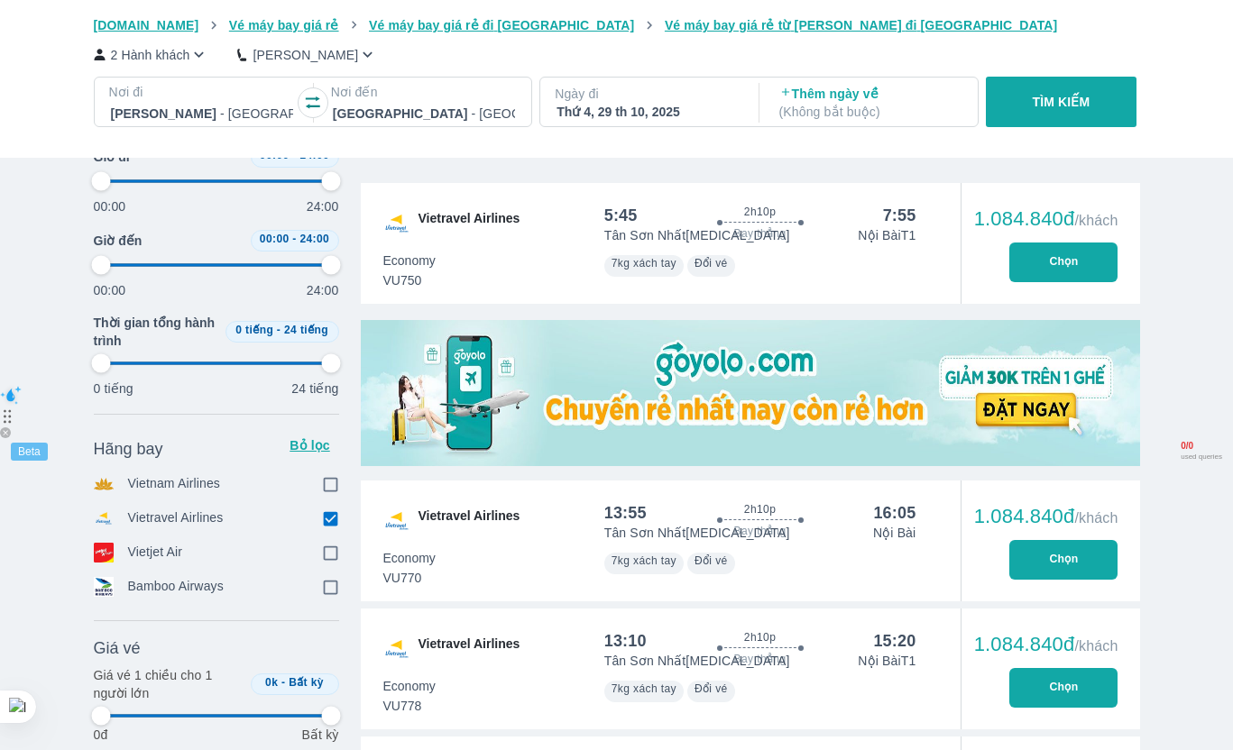
type input "97.9166666666667"
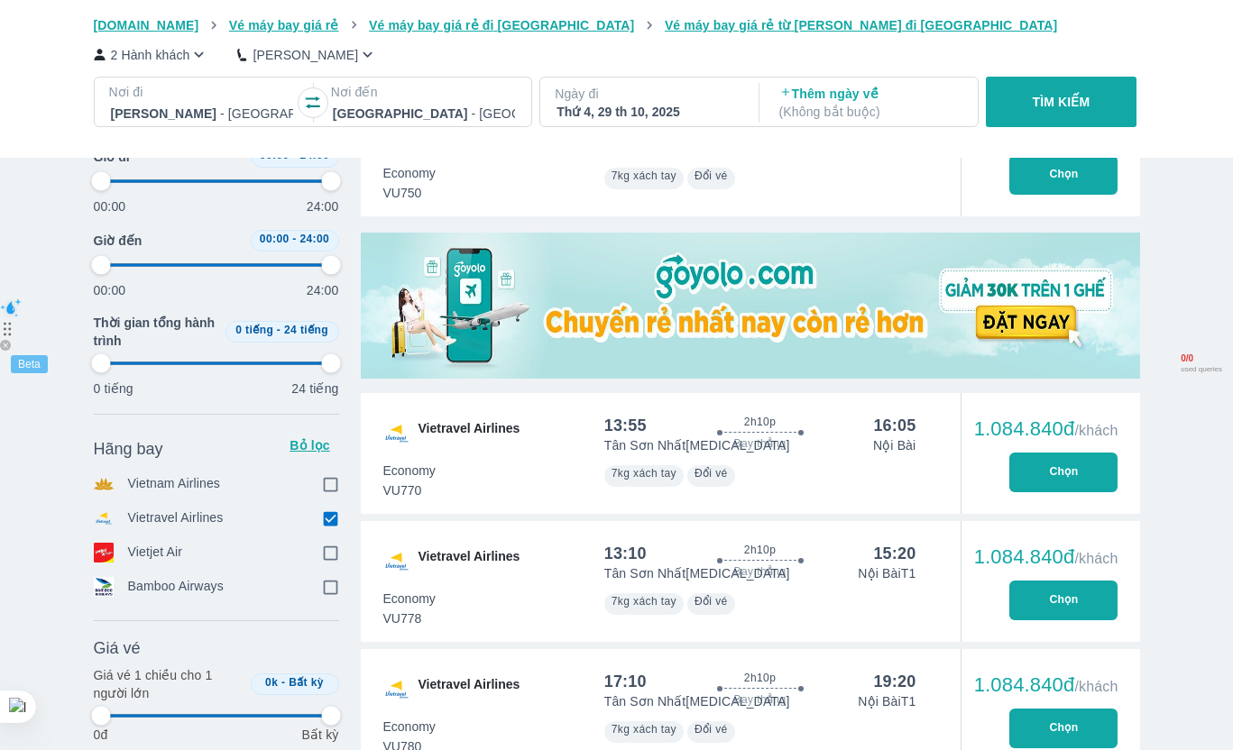
type input "97.9166666666667"
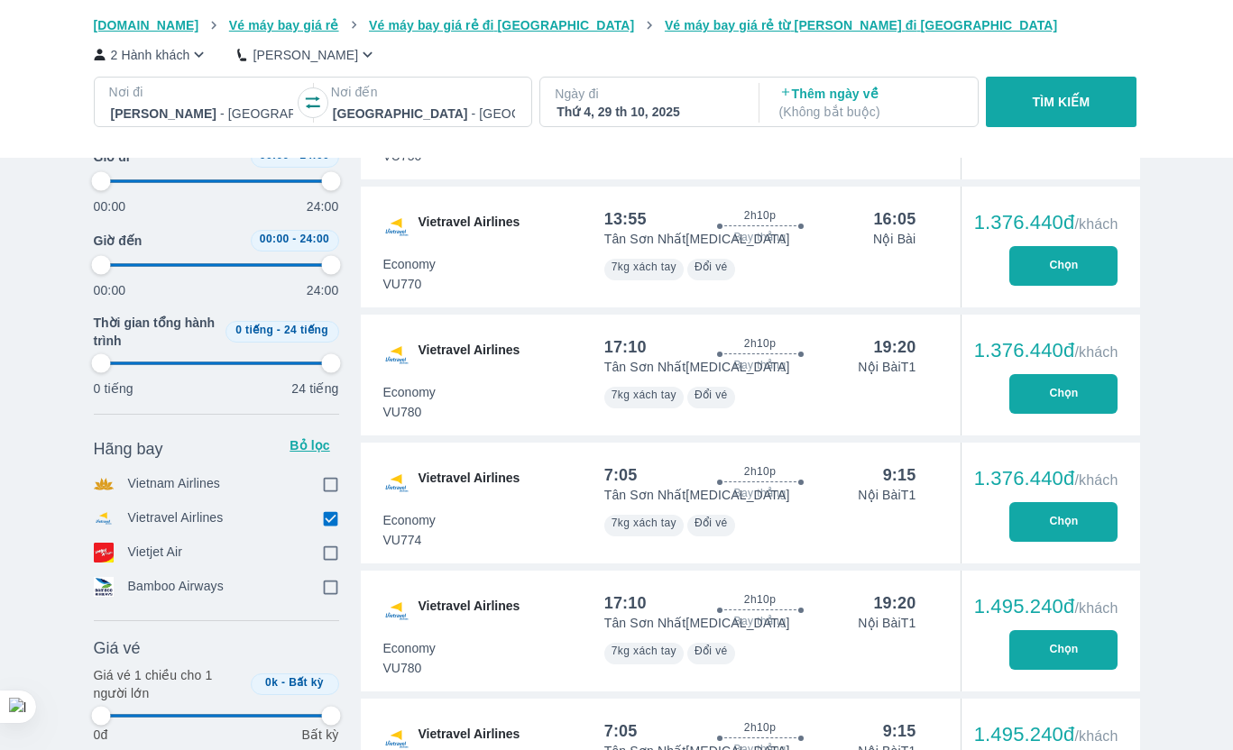
type input "97.9166666666667"
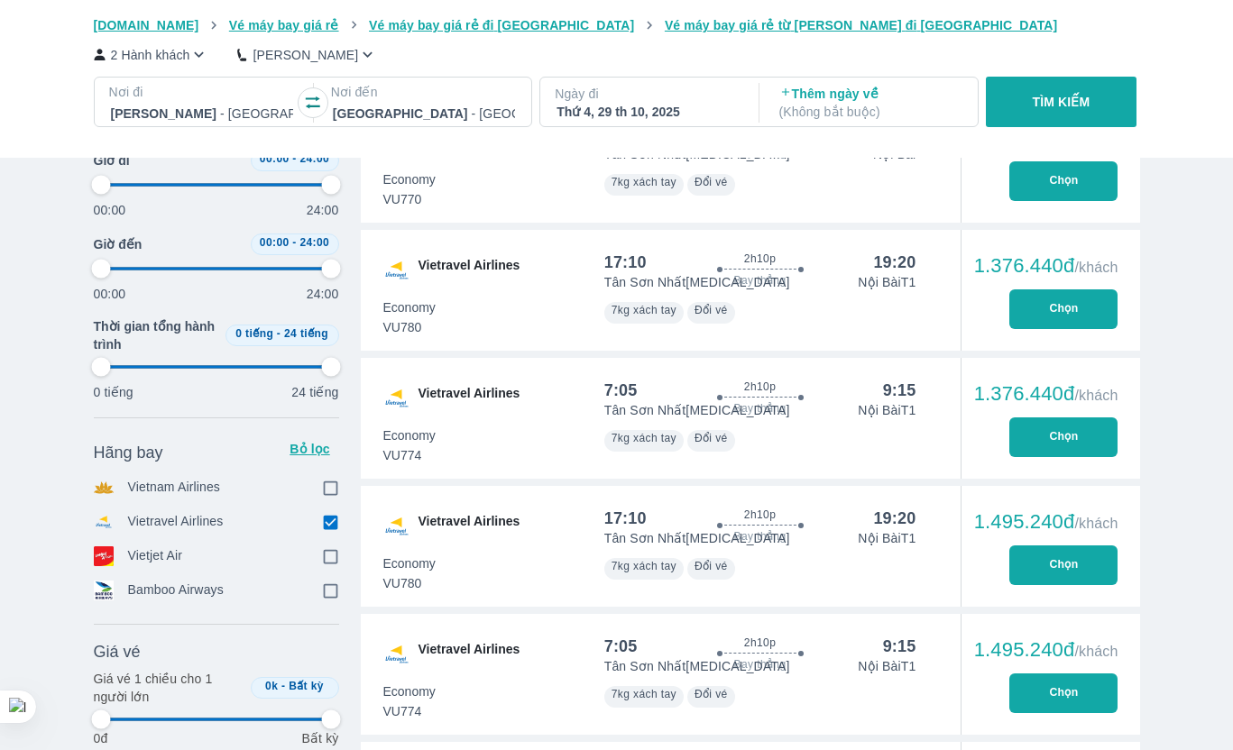
type input "97.9166666666667"
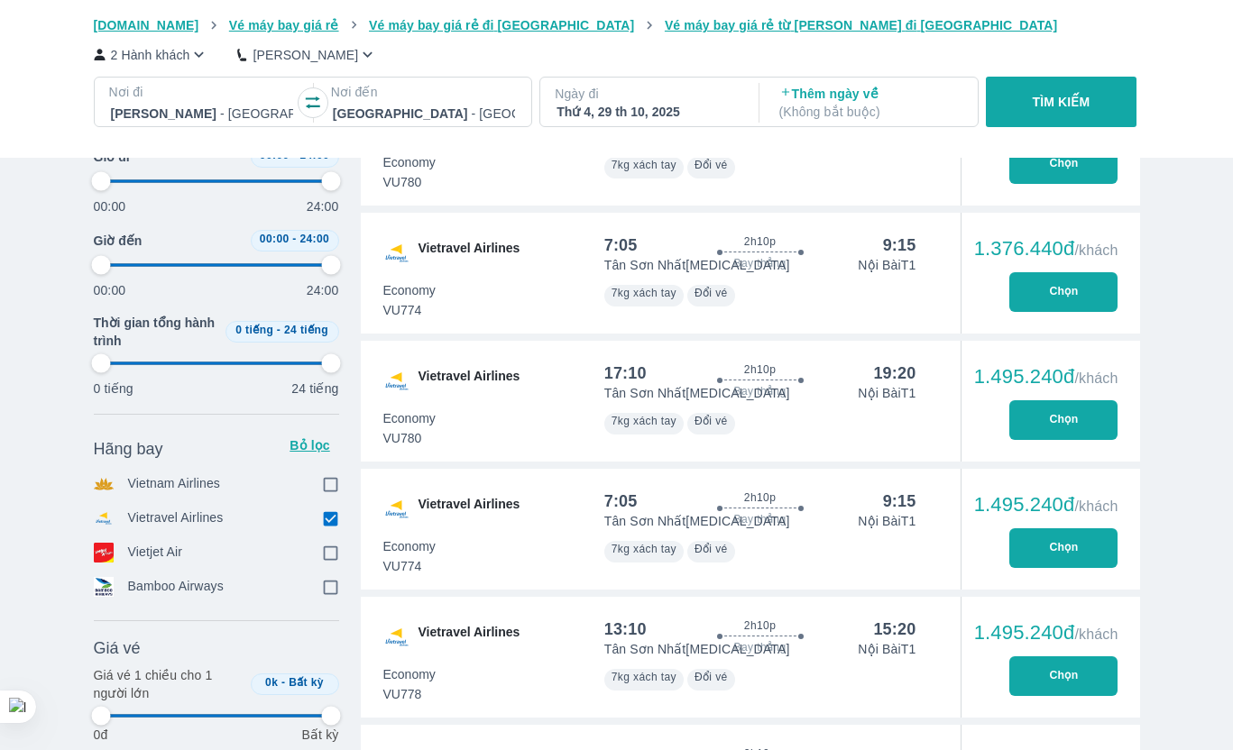
type input "97.9166666666667"
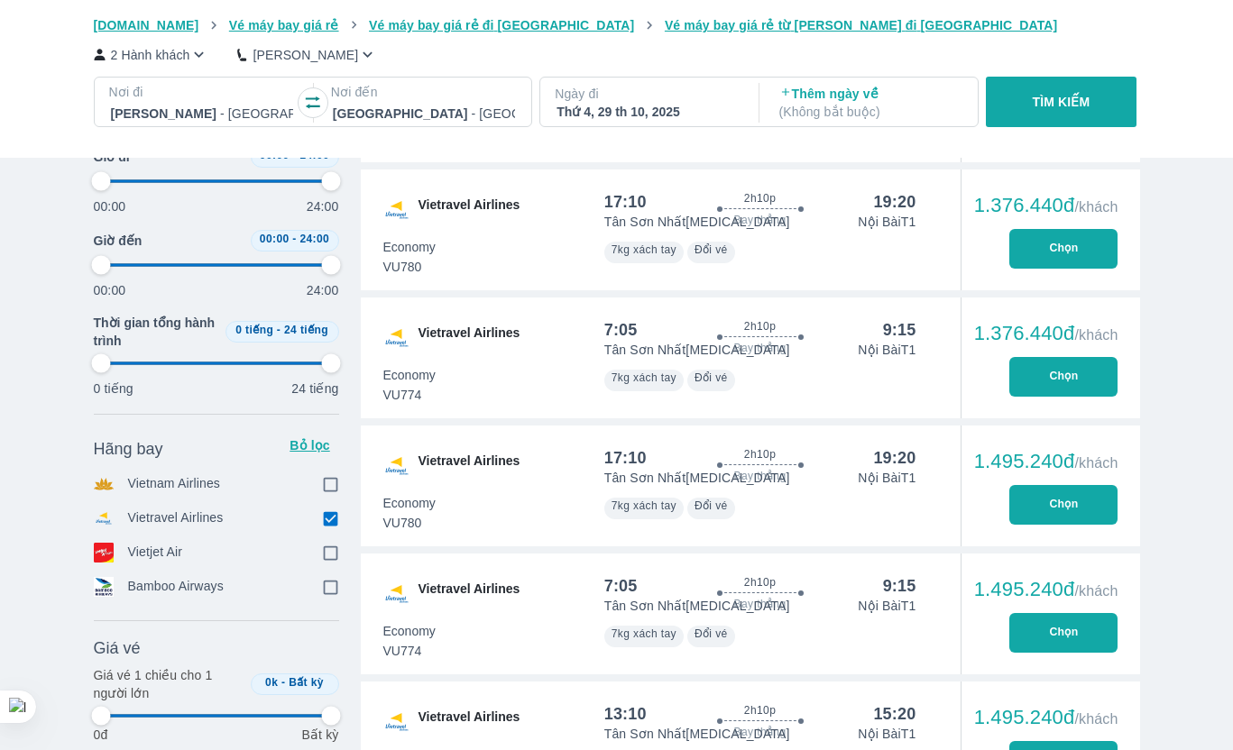
type input "97.9166666666667"
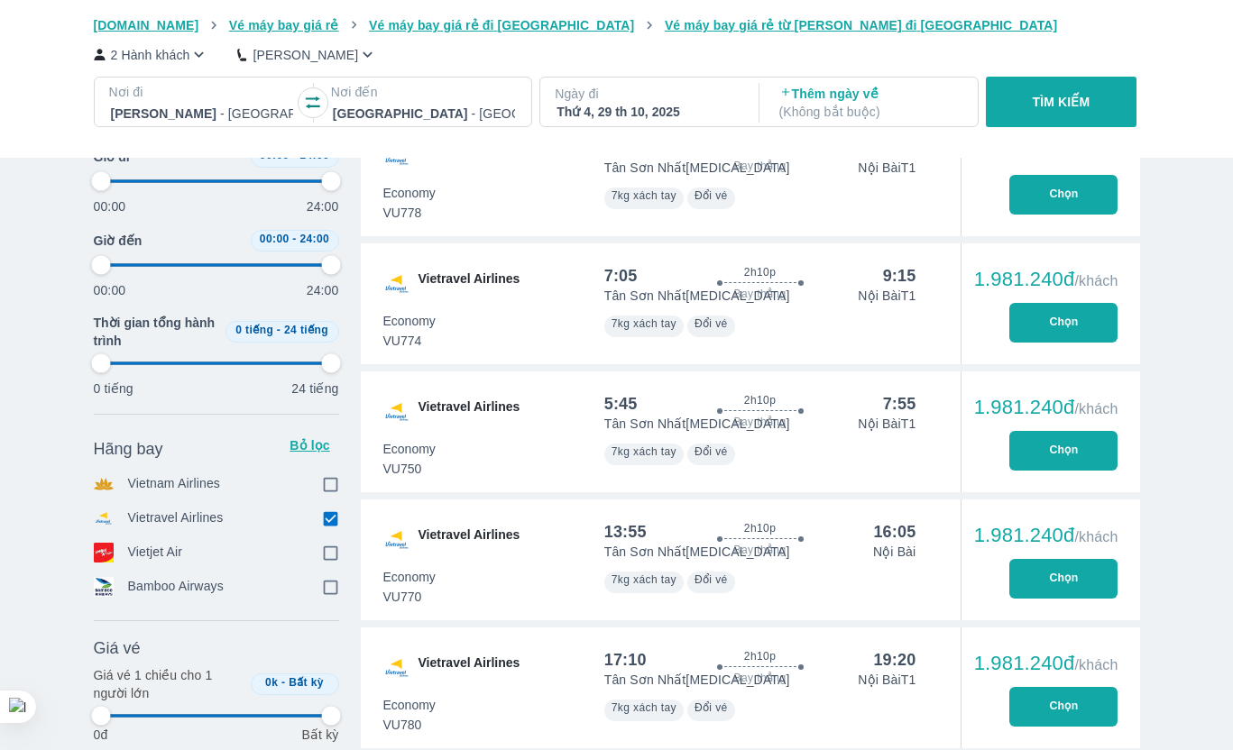
type input "97.9166666666667"
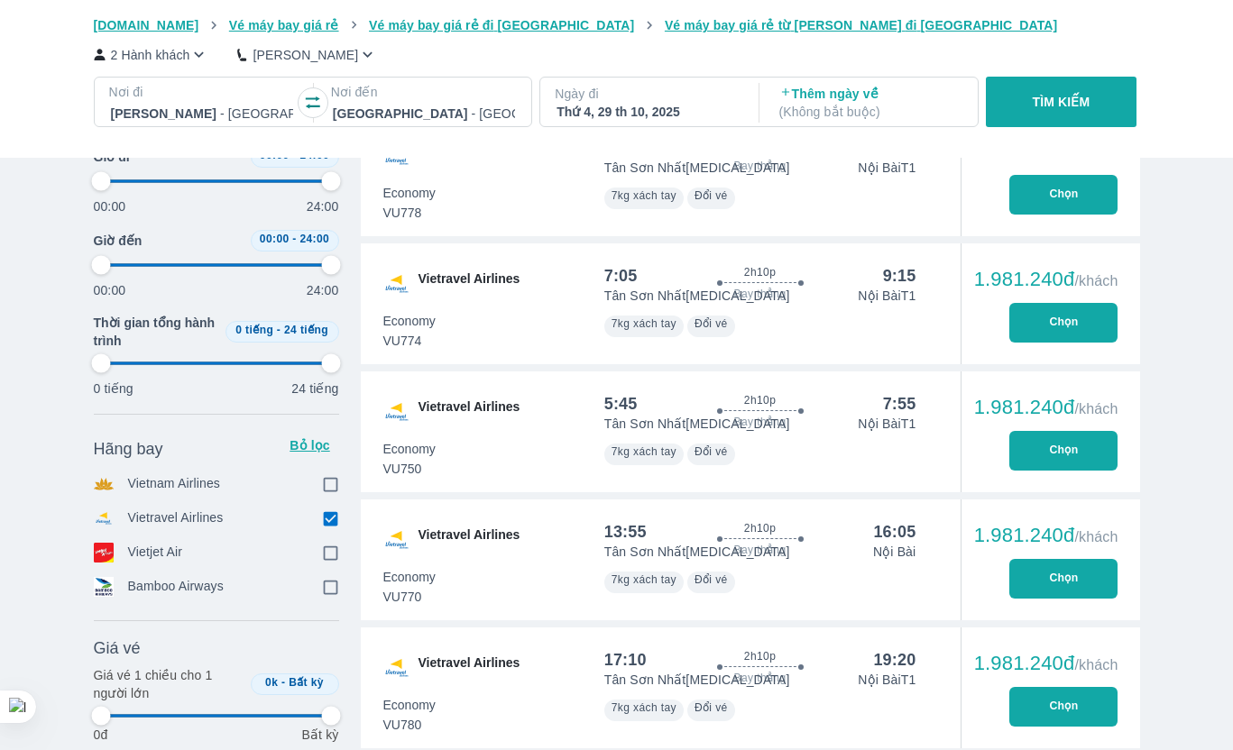
type input "97.9166666666667"
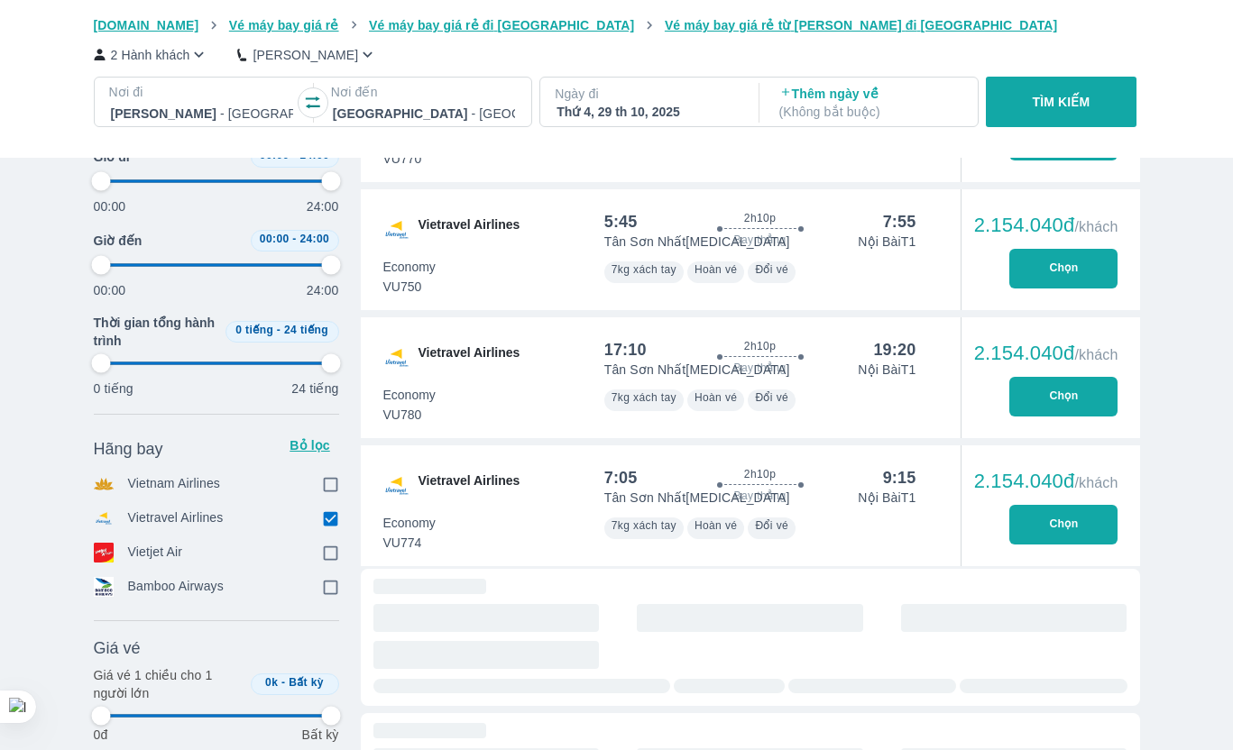
type input "97.9166666666667"
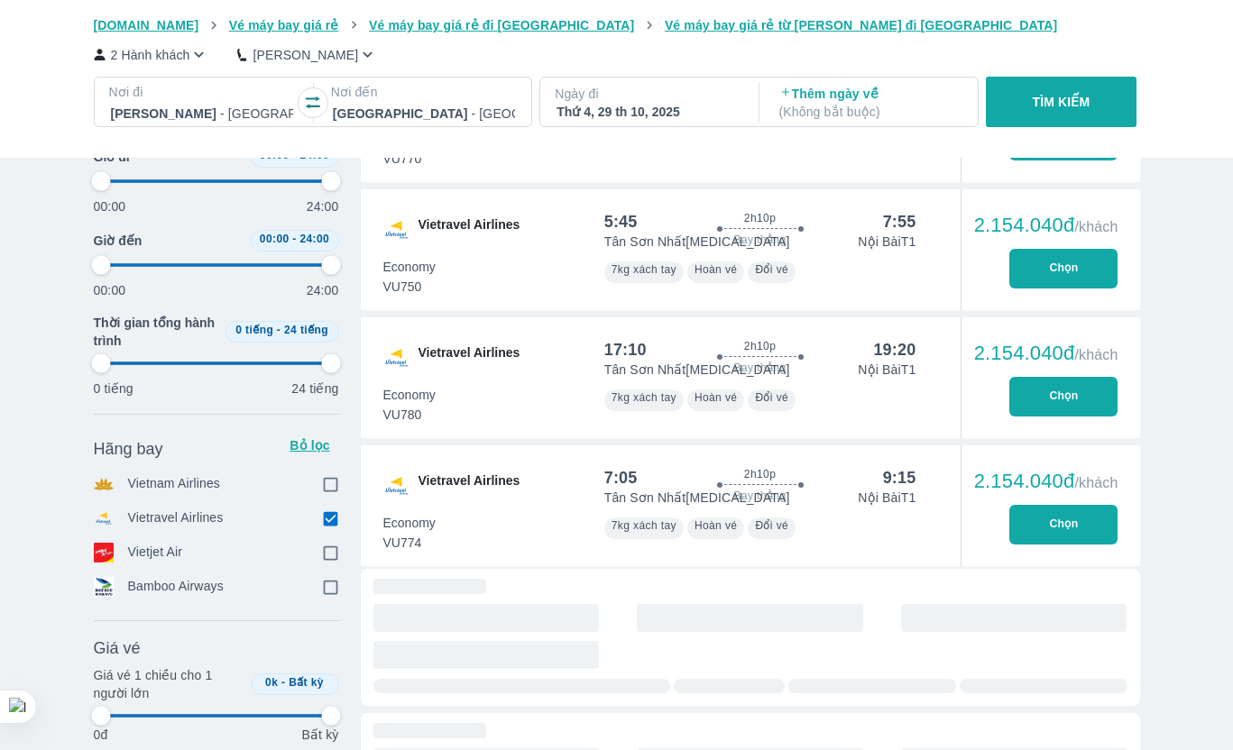
type input "97.9166666666667"
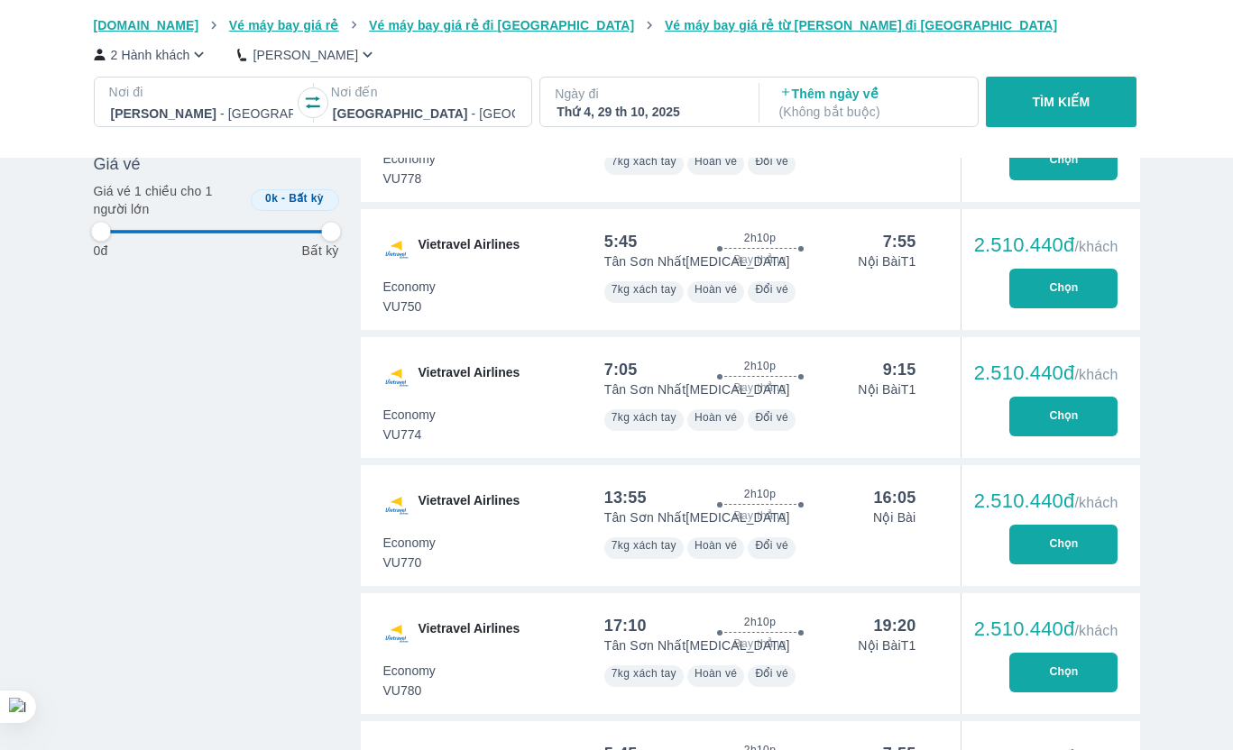
type input "97.9166666666667"
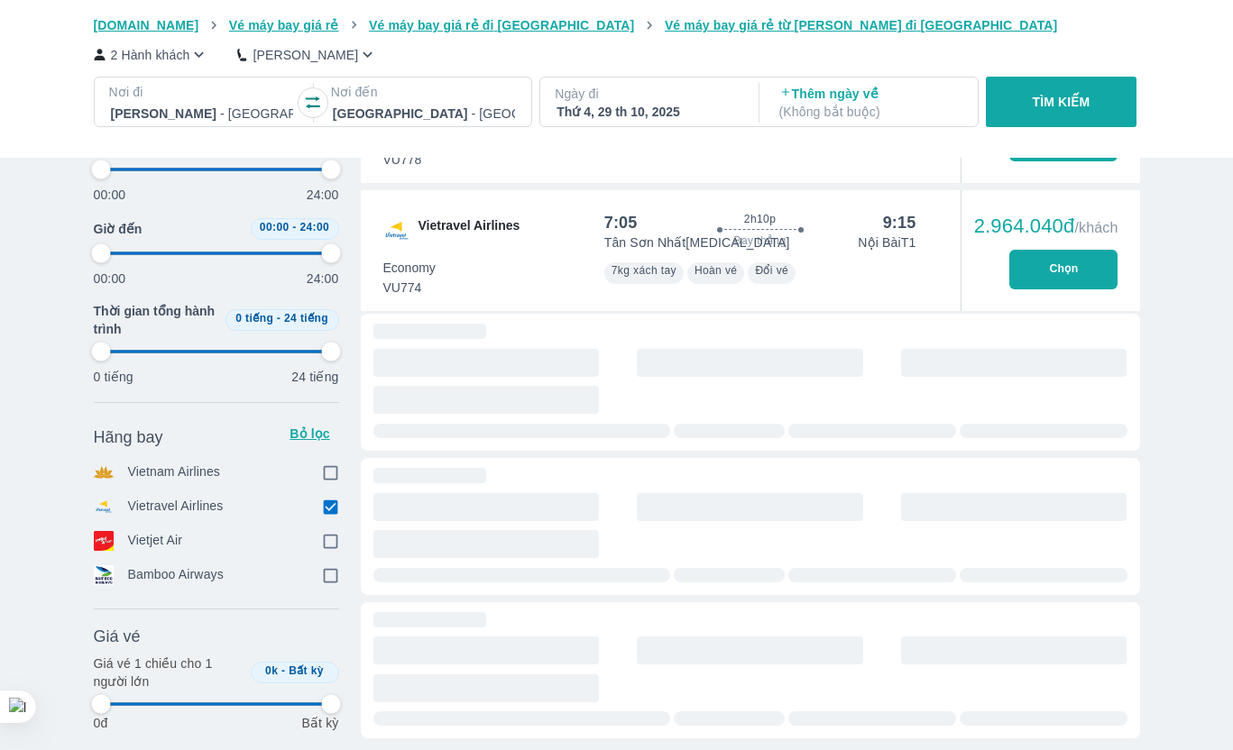
type input "97.9166666666667"
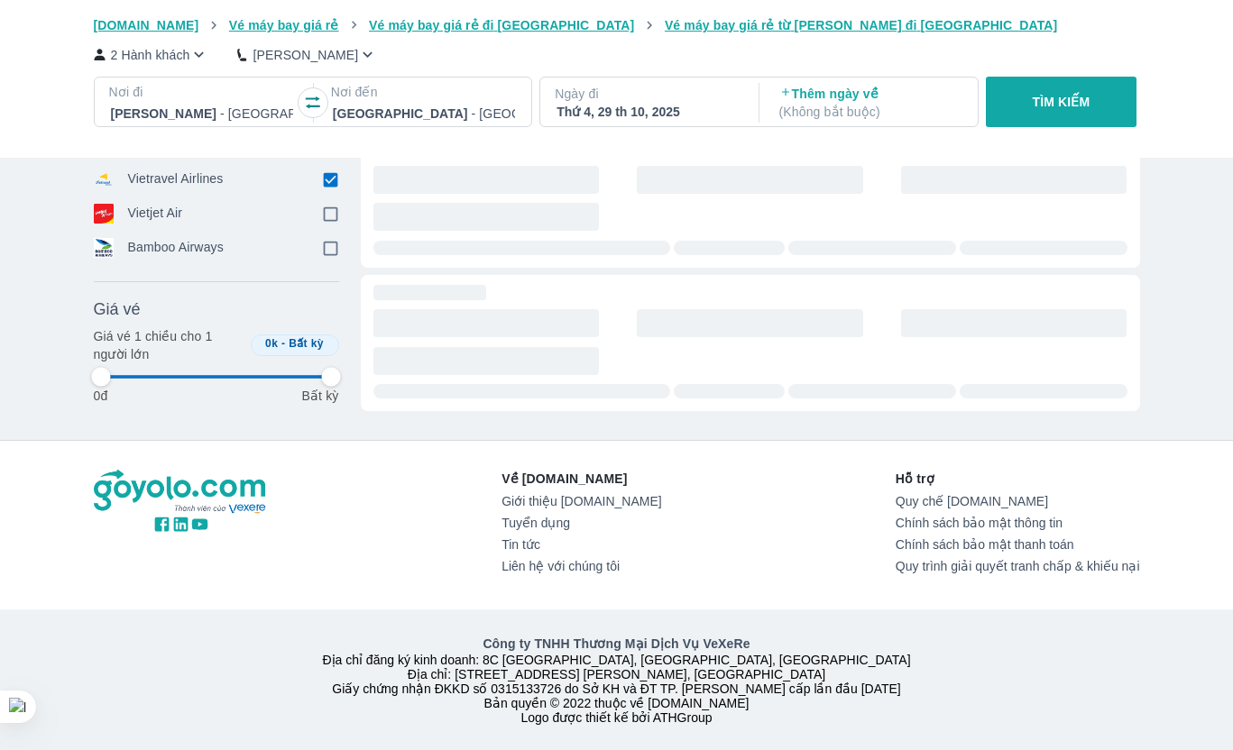
type input "97.9166666666667"
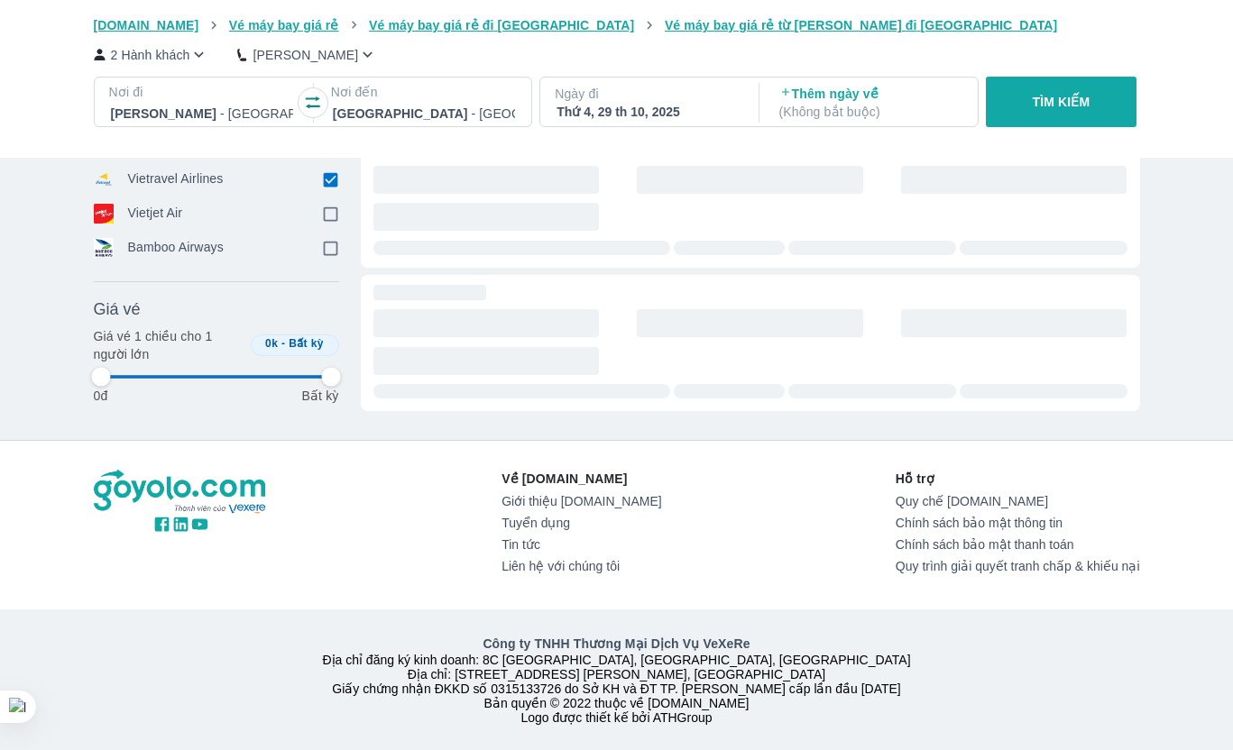
type input "97.9166666666667"
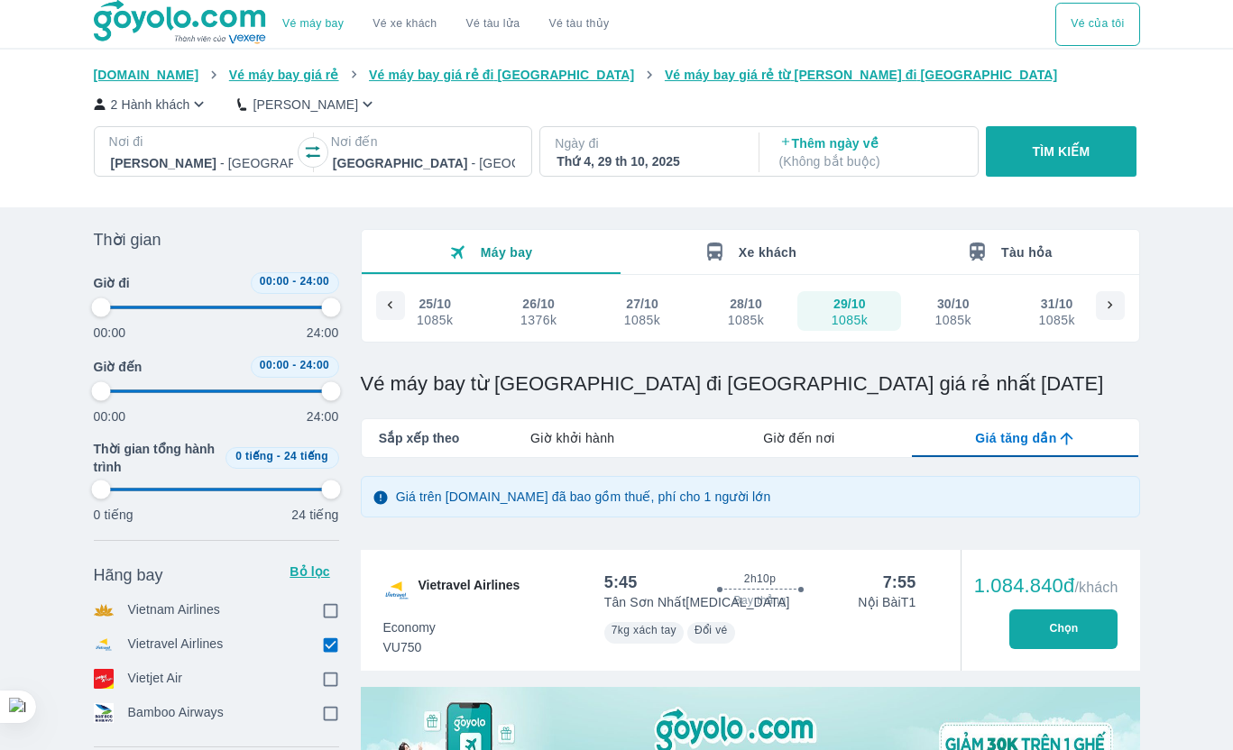
type input "97.9166666666667"
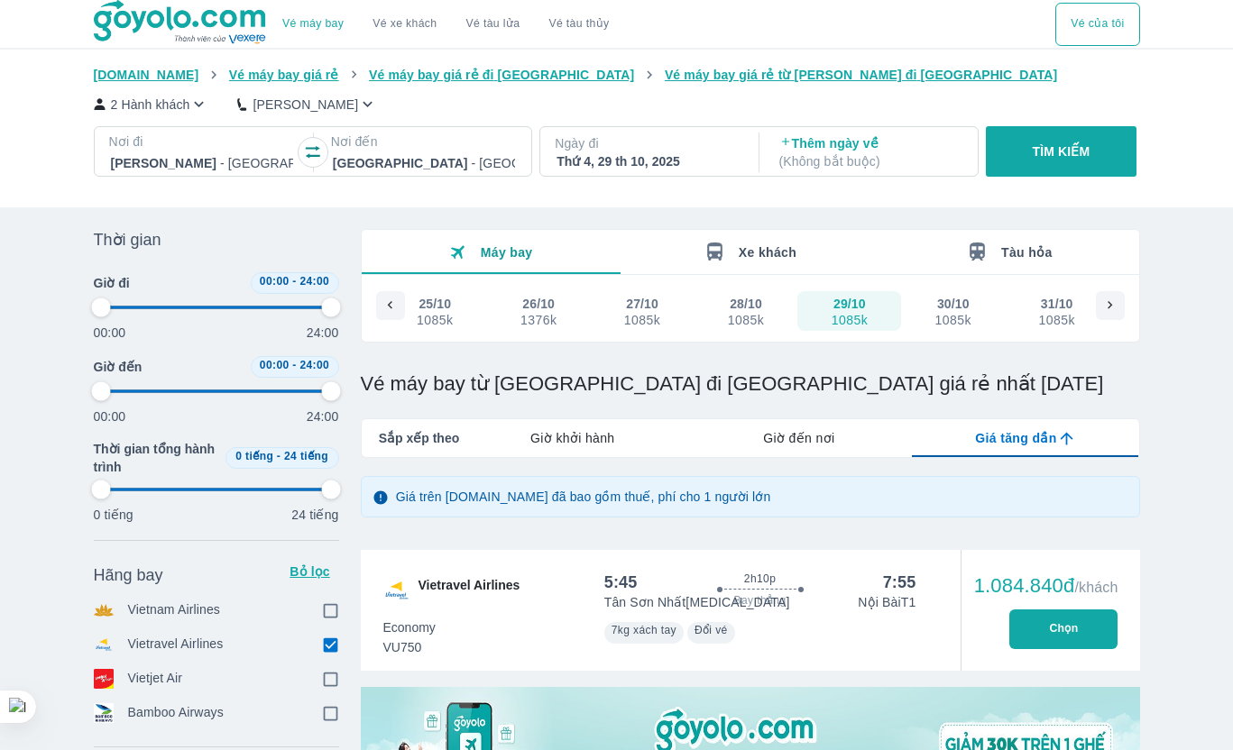
type input "97.9166666666667"
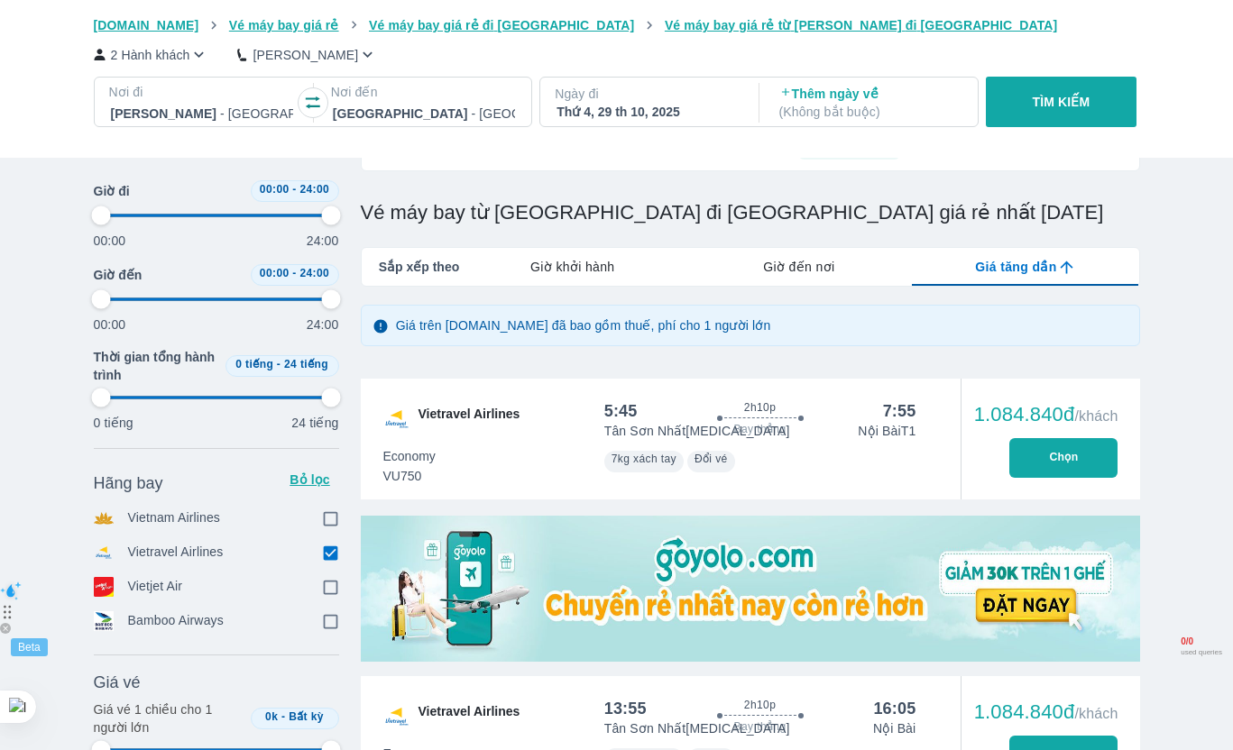
type input "97.9166666666667"
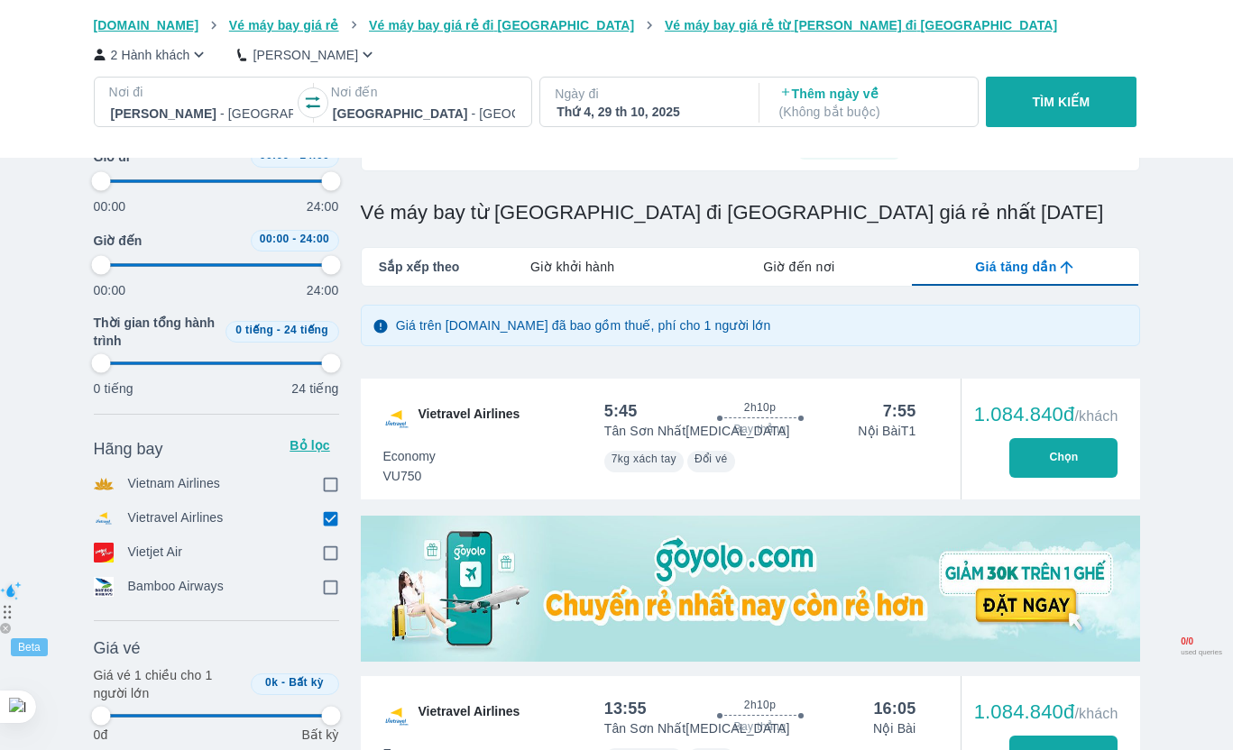
type input "97.9166666666667"
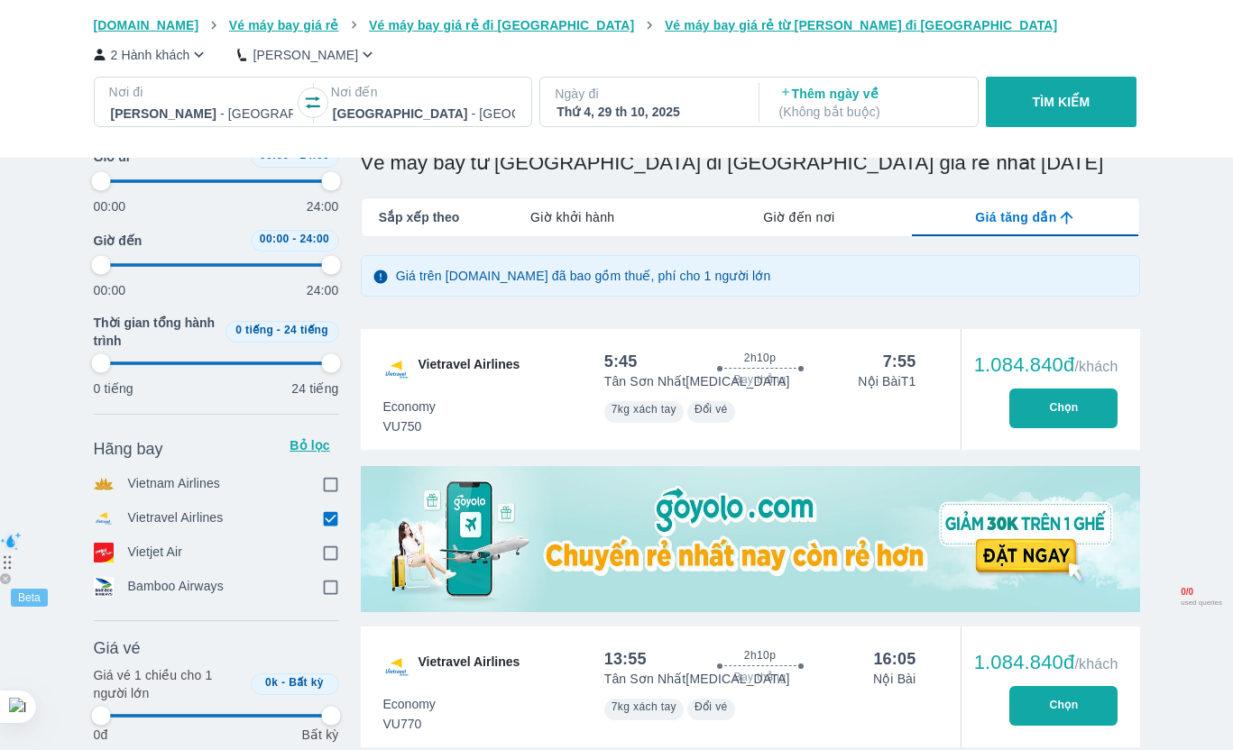
type input "97.9166666666667"
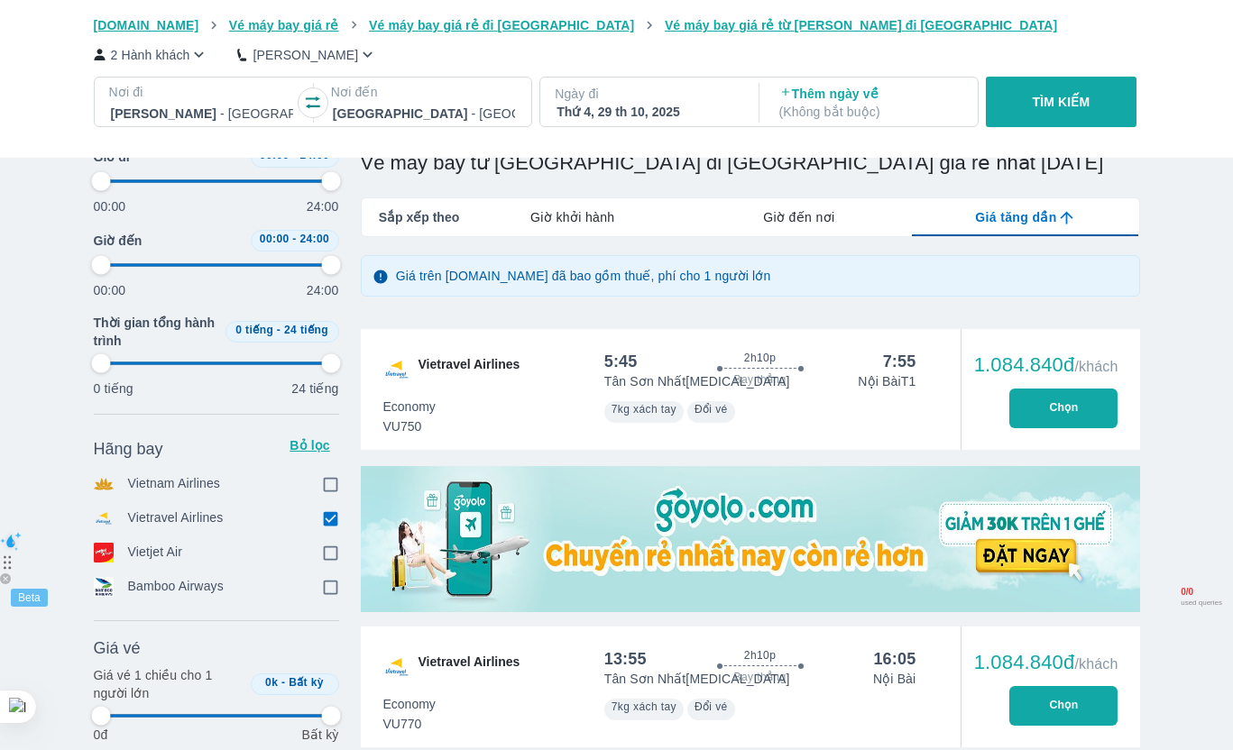
type input "97.9166666666667"
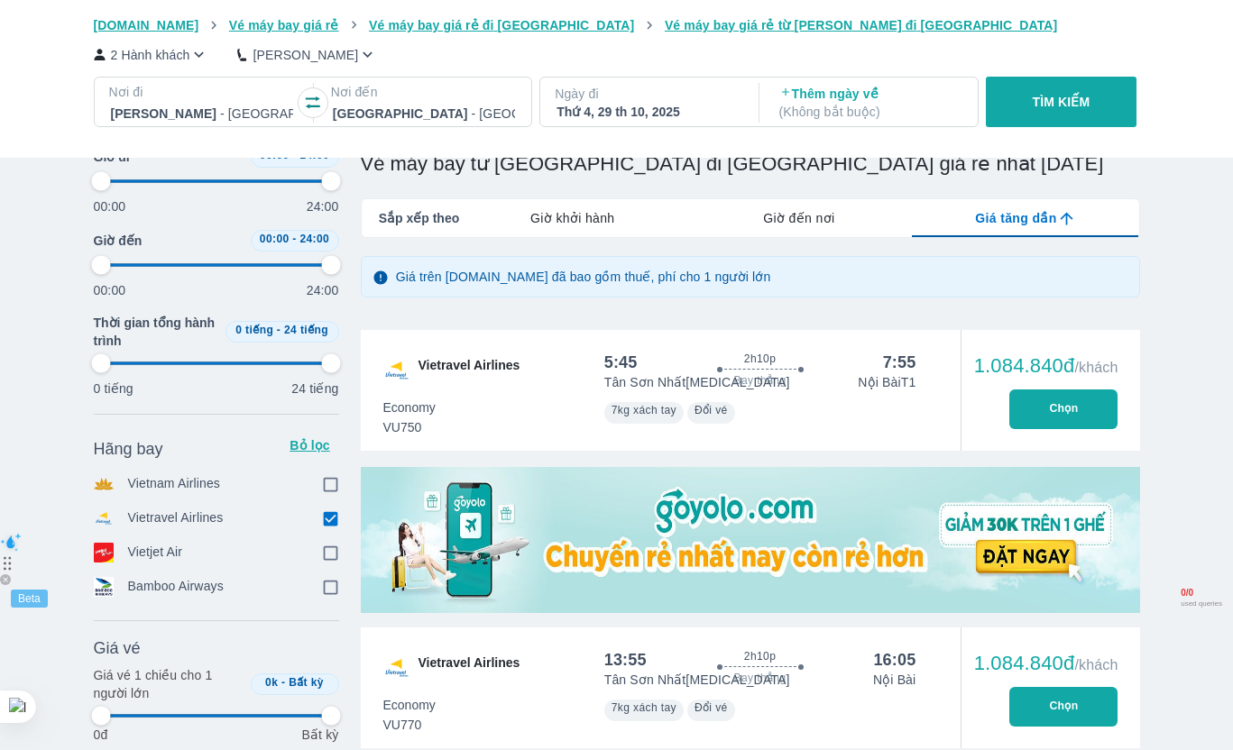
type input "97.9166666666667"
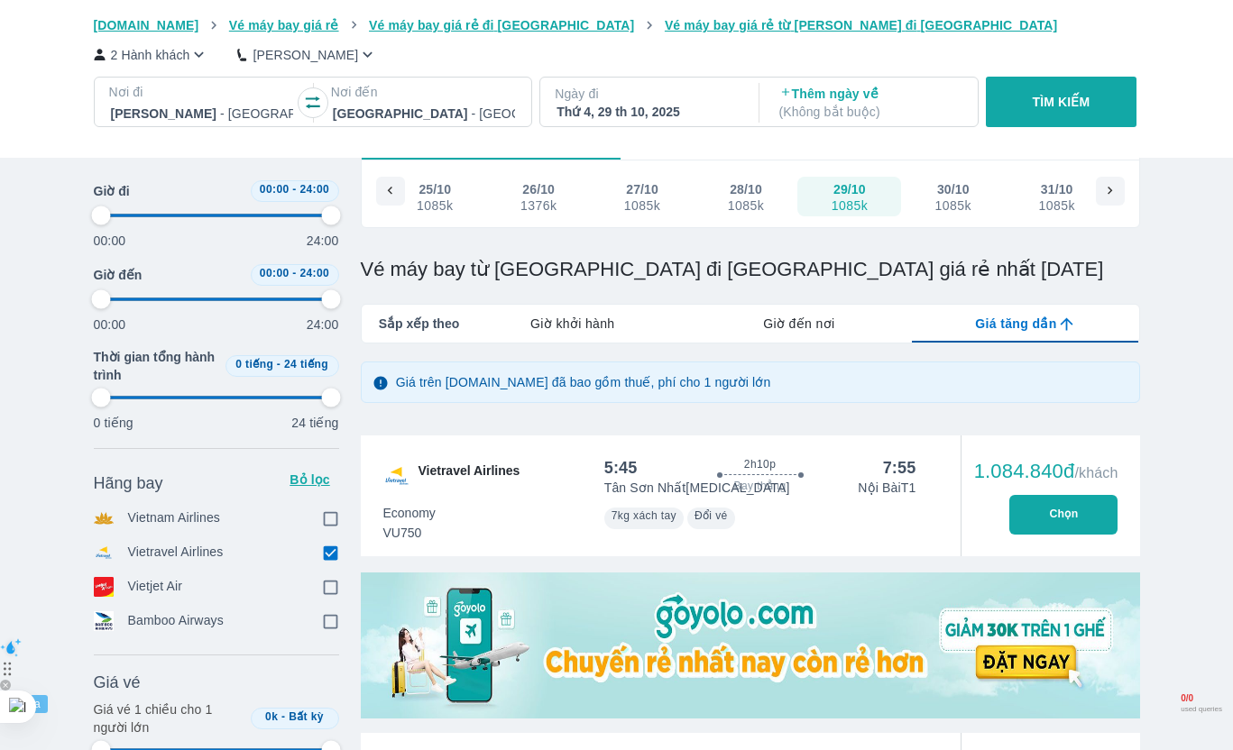
scroll to position [67, 0]
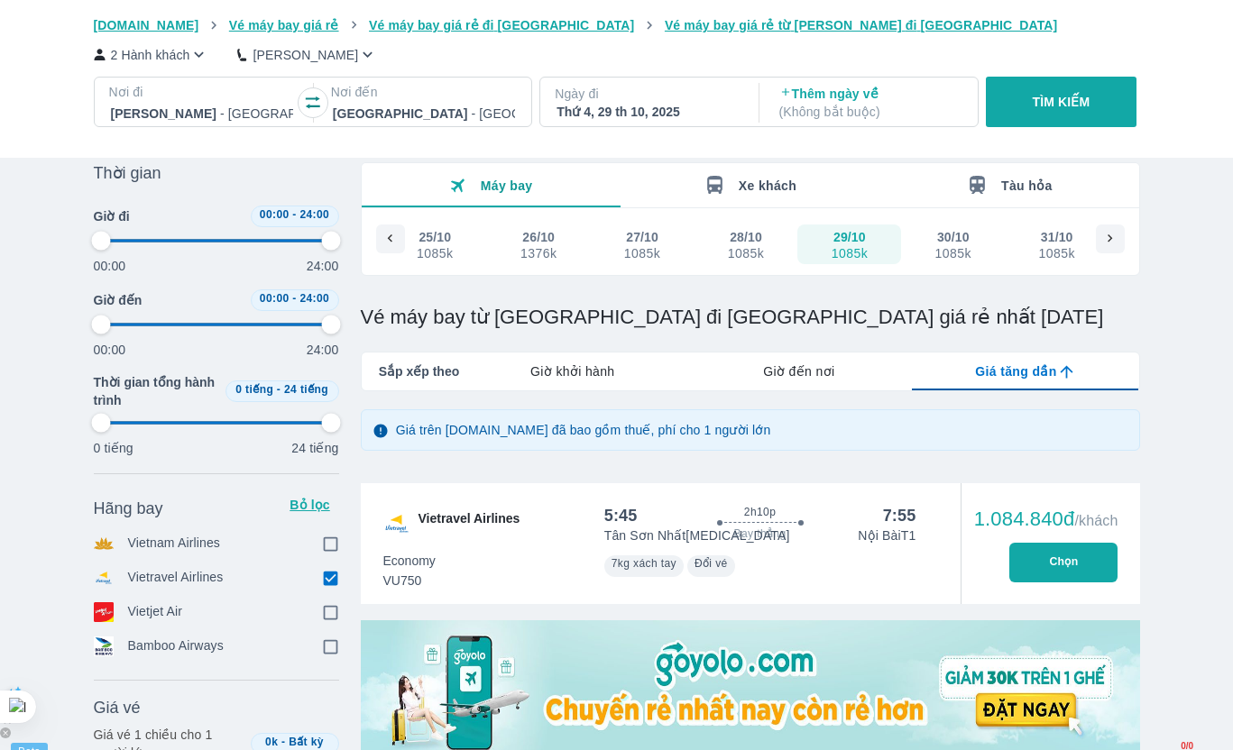
type input "97.9166666666667"
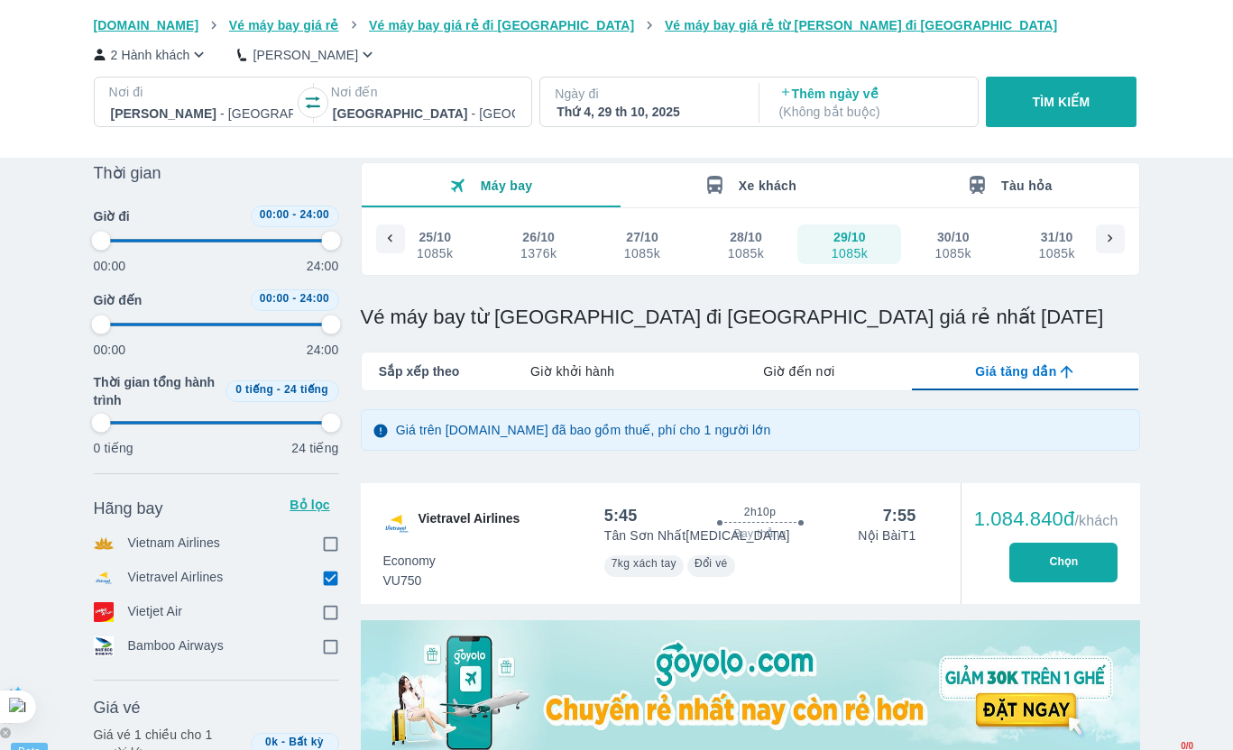
type input "97.9166666666667"
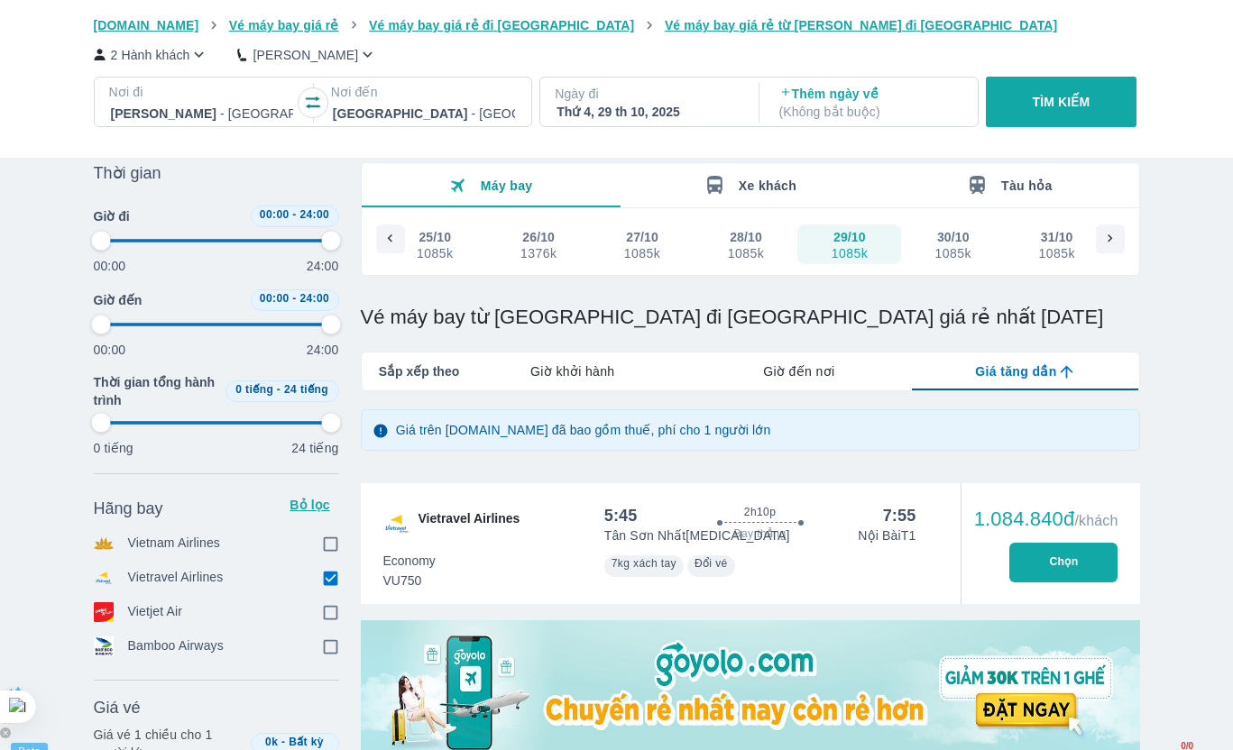
type input "97.9166666666667"
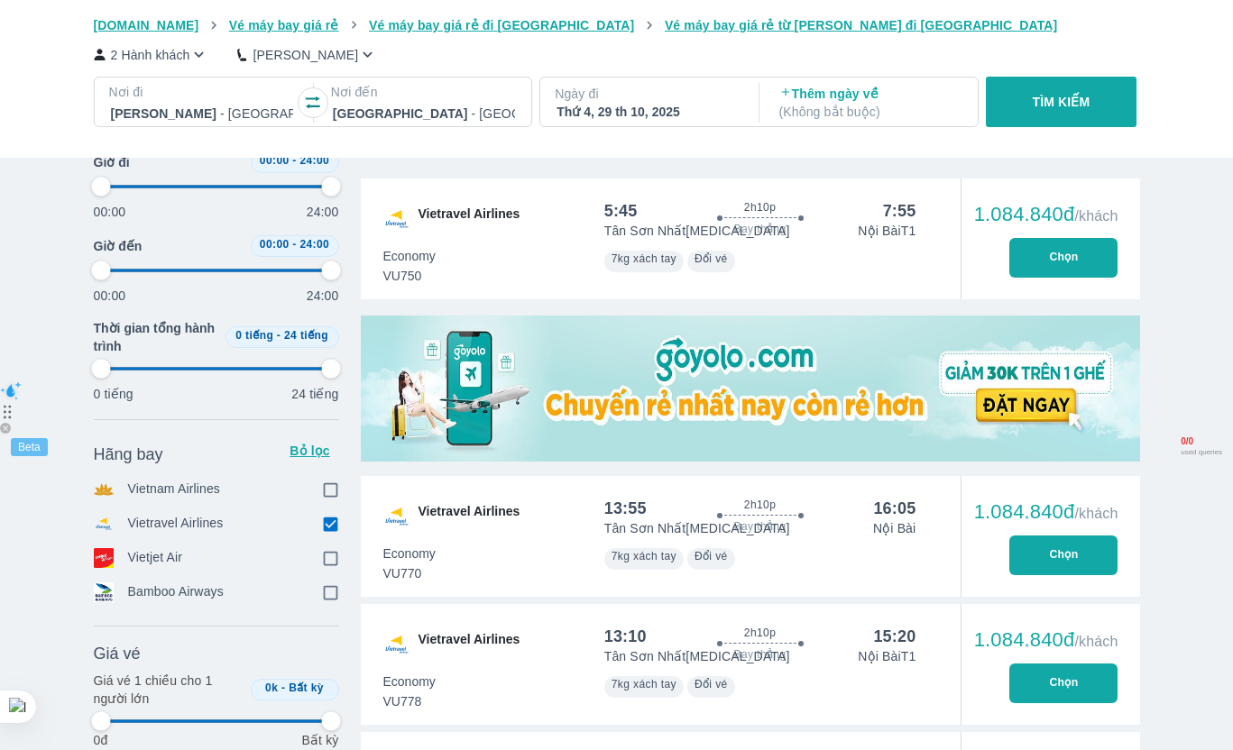
scroll to position [371, 0]
type input "97.9166666666667"
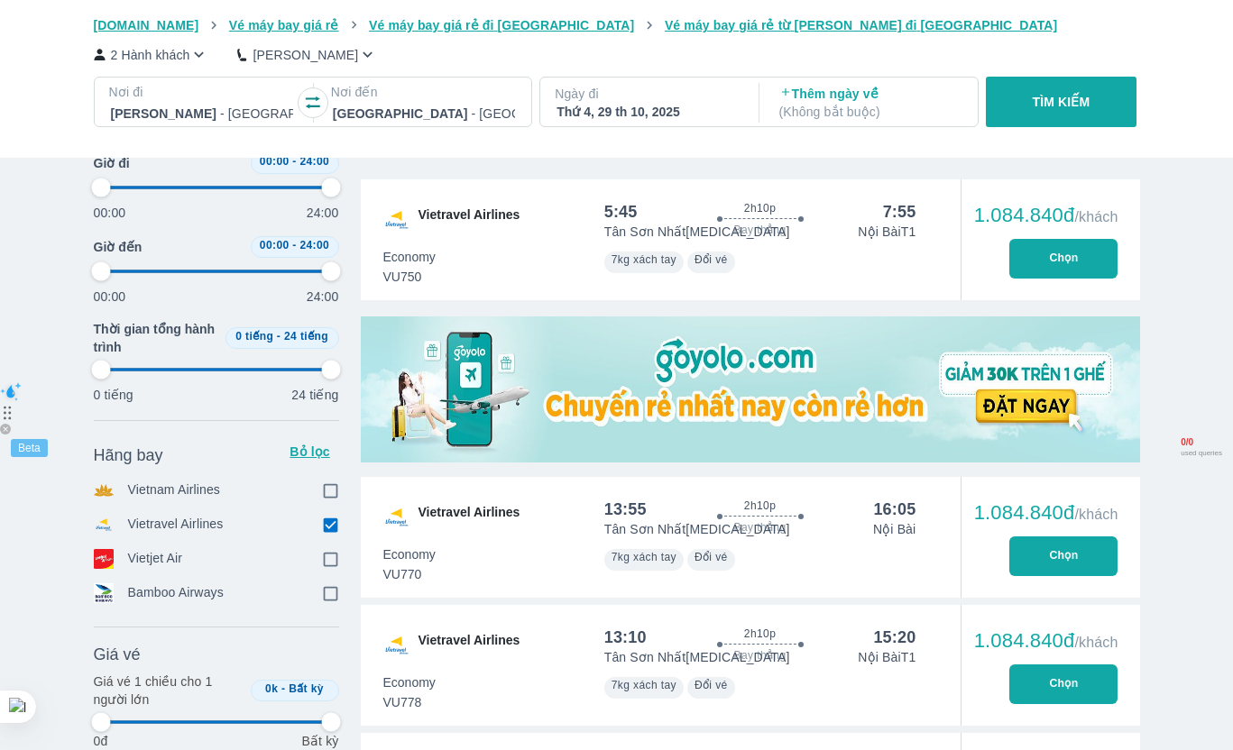
type input "97.9166666666667"
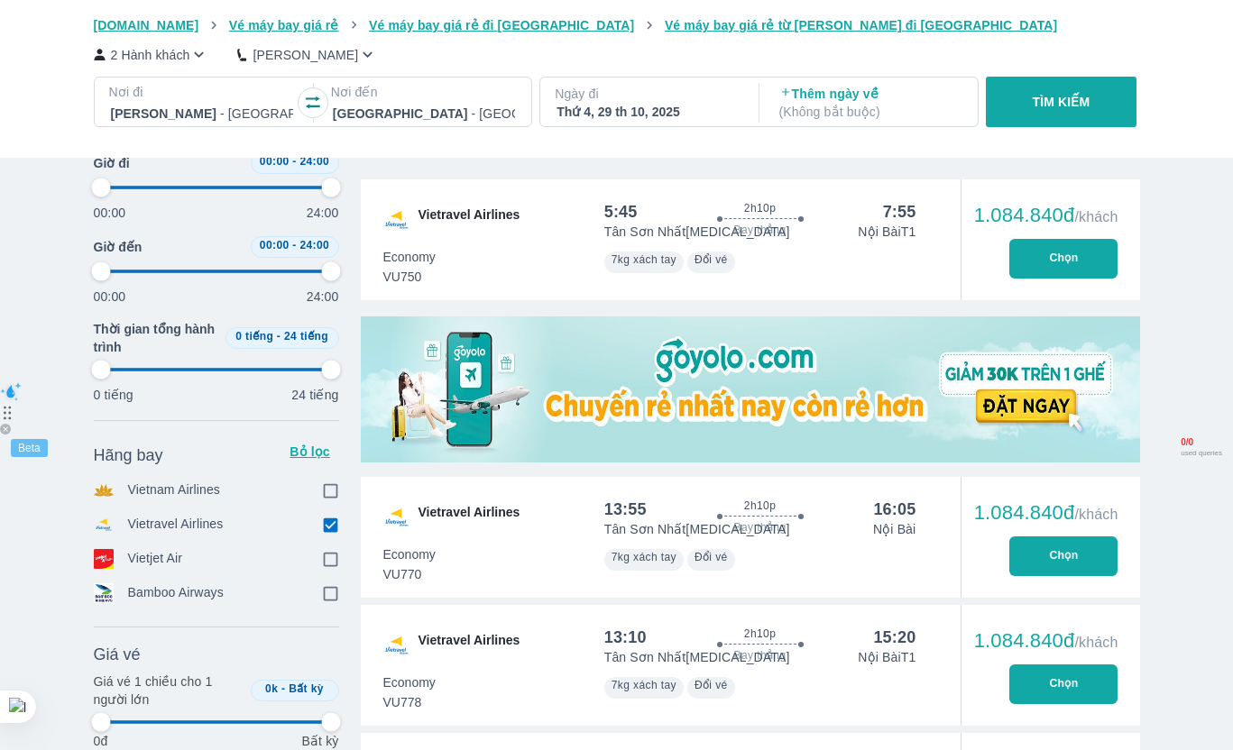
type input "97.9166666666667"
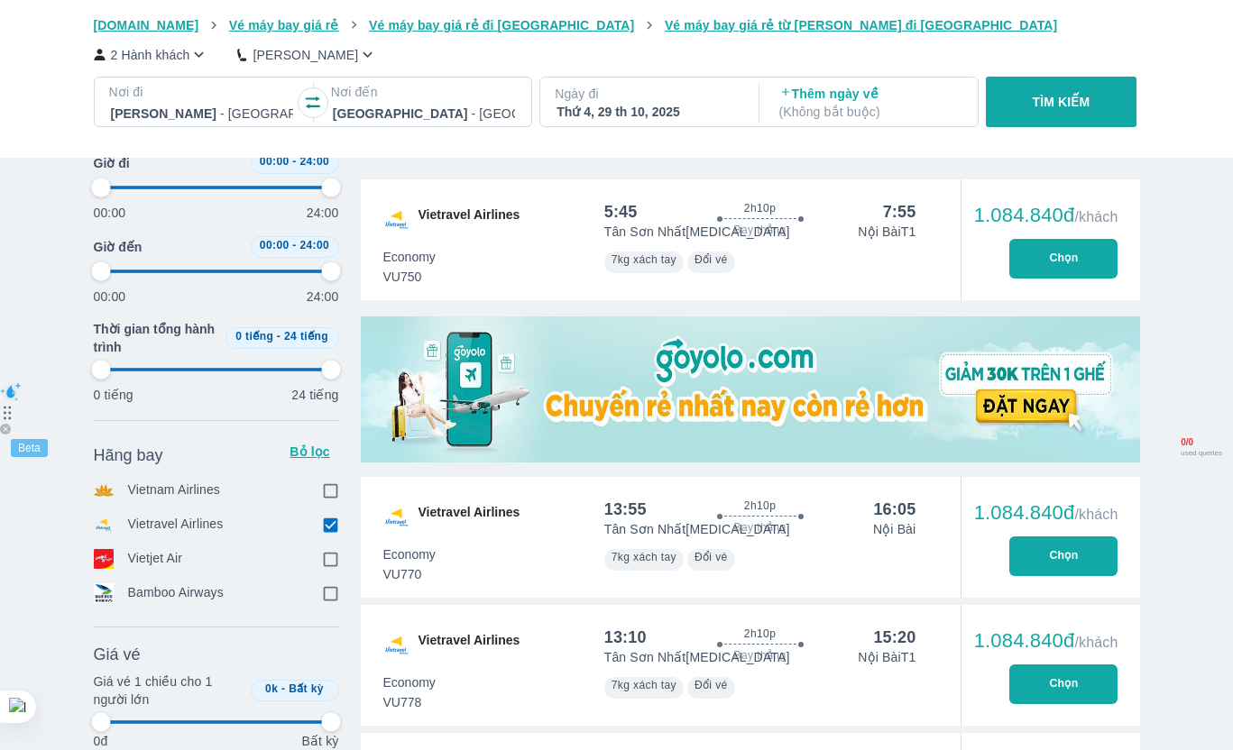
type input "97.9166666666667"
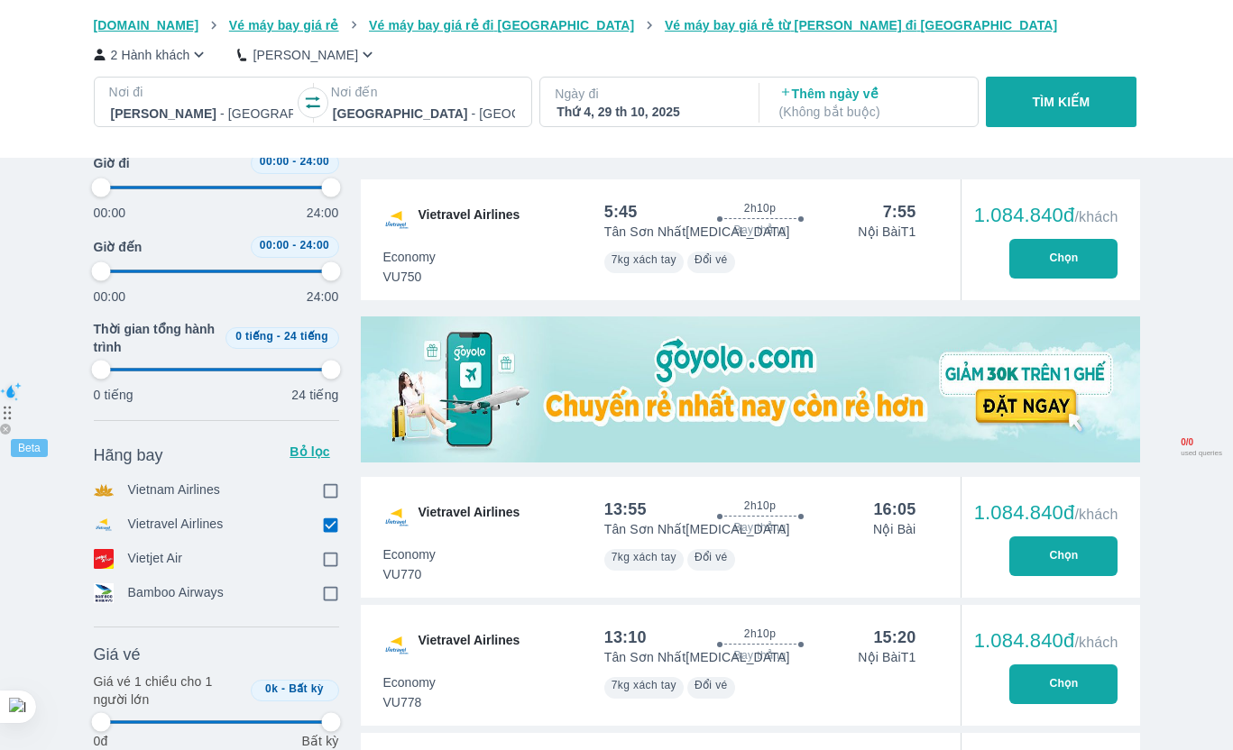
type input "97.9166666666667"
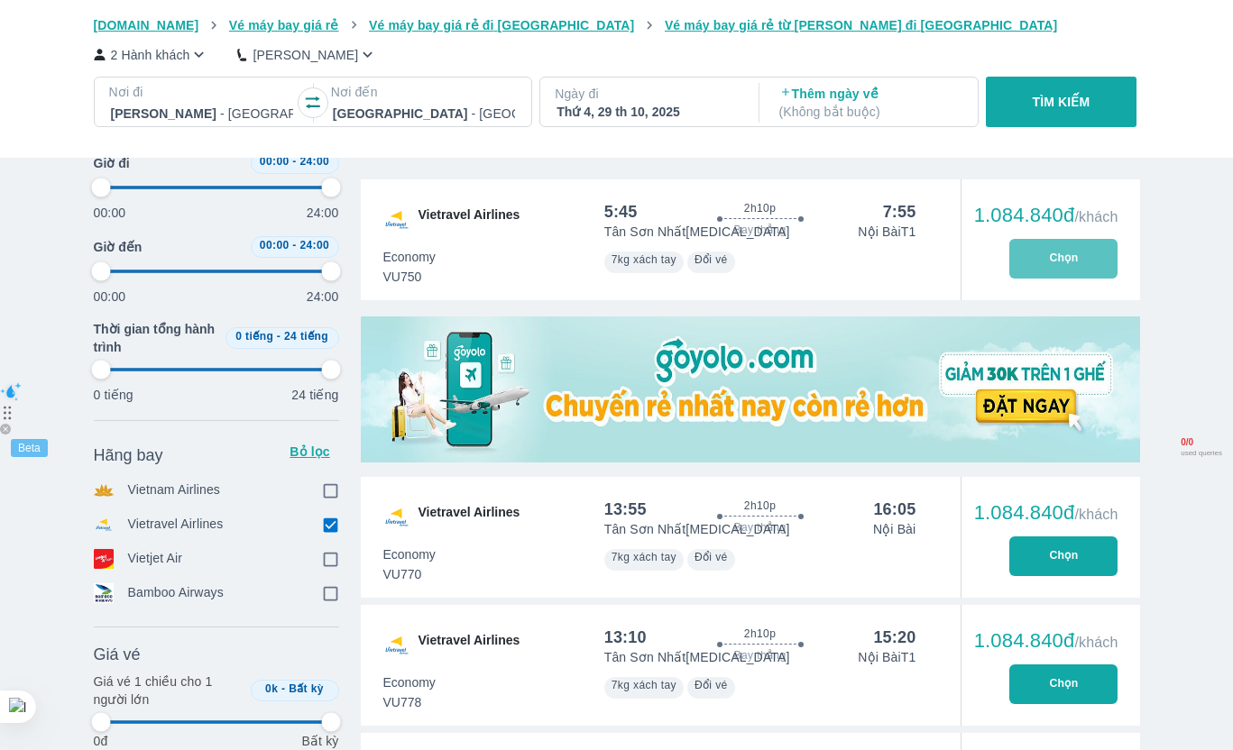
click at [1045, 269] on button "Chọn" at bounding box center [1063, 259] width 108 height 40
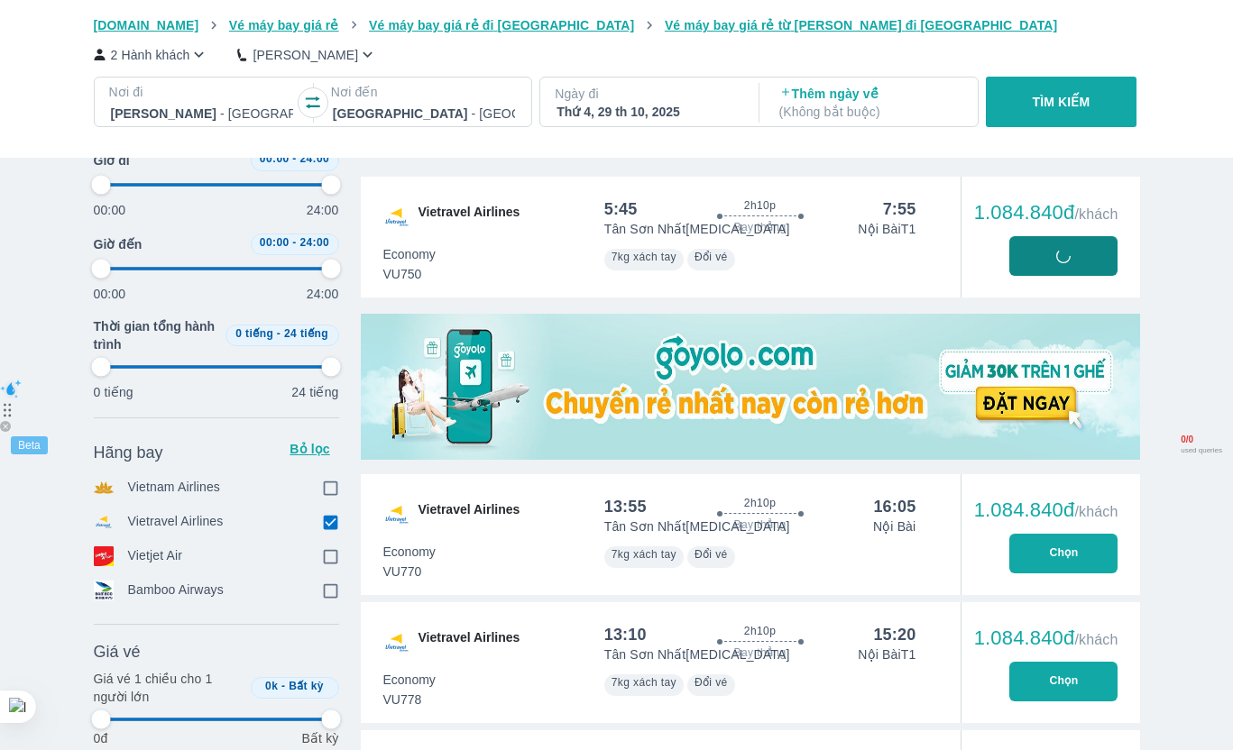
scroll to position [374, 0]
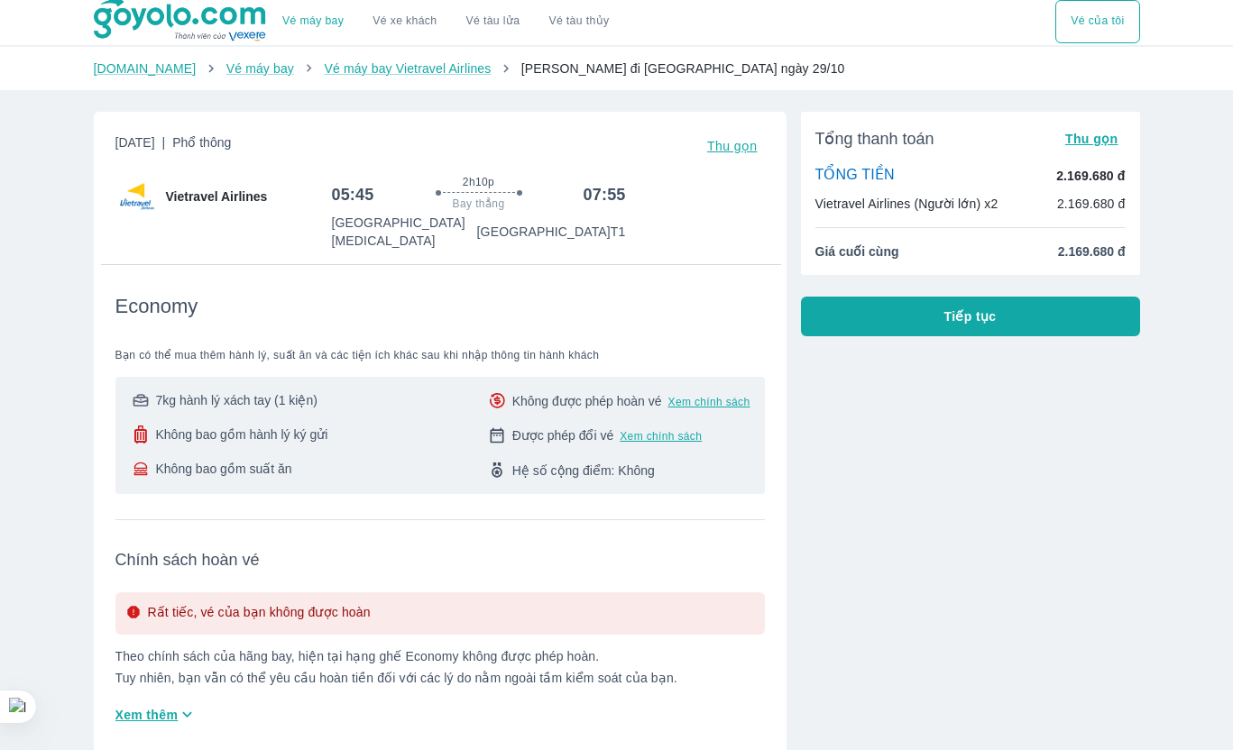
scroll to position [4, 0]
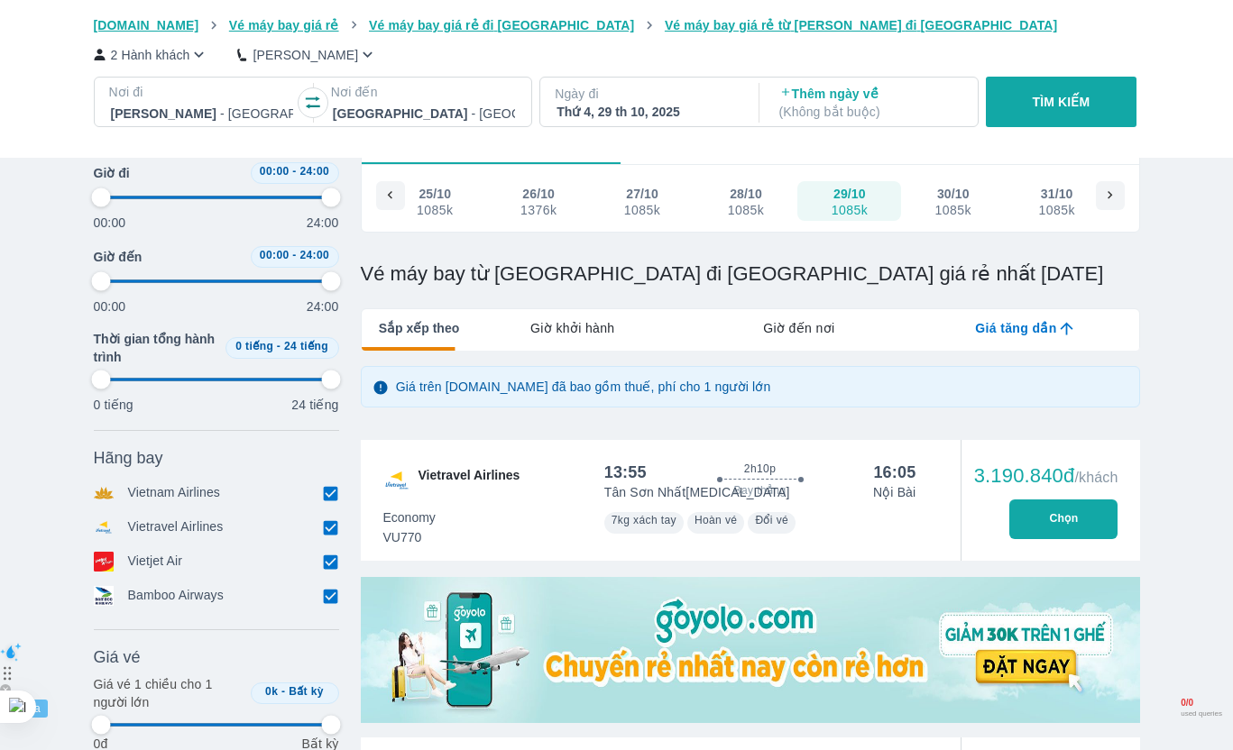
scroll to position [111, 0]
click at [331, 528] on input "checkbox" at bounding box center [331, 526] width 16 height 16
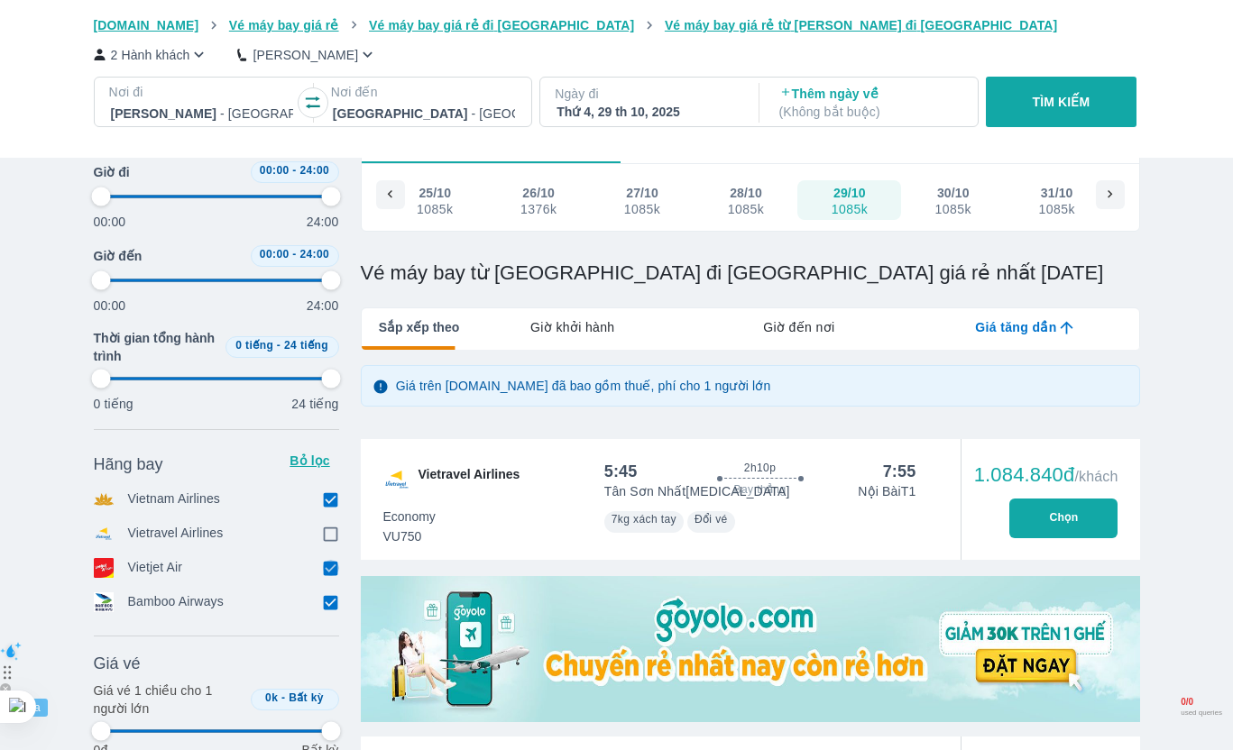
click at [330, 568] on input "checkbox" at bounding box center [331, 568] width 16 height 16
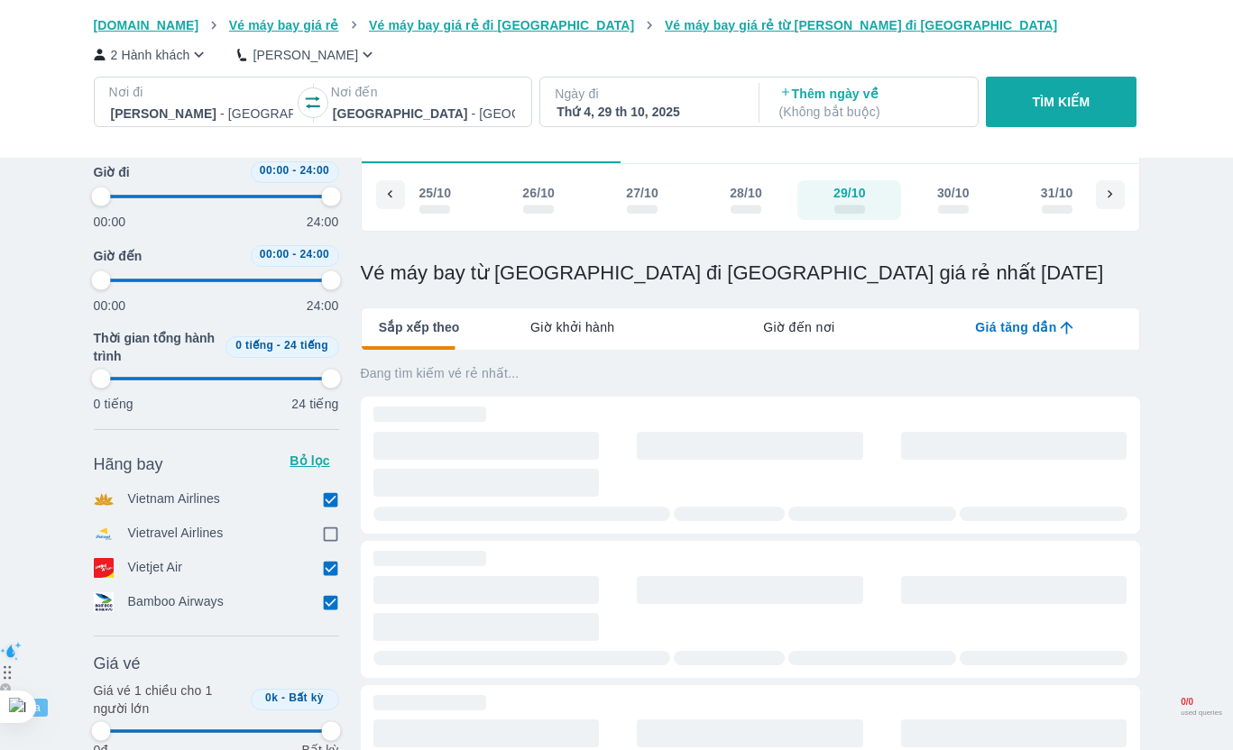
click at [332, 603] on input "checkbox" at bounding box center [331, 602] width 16 height 16
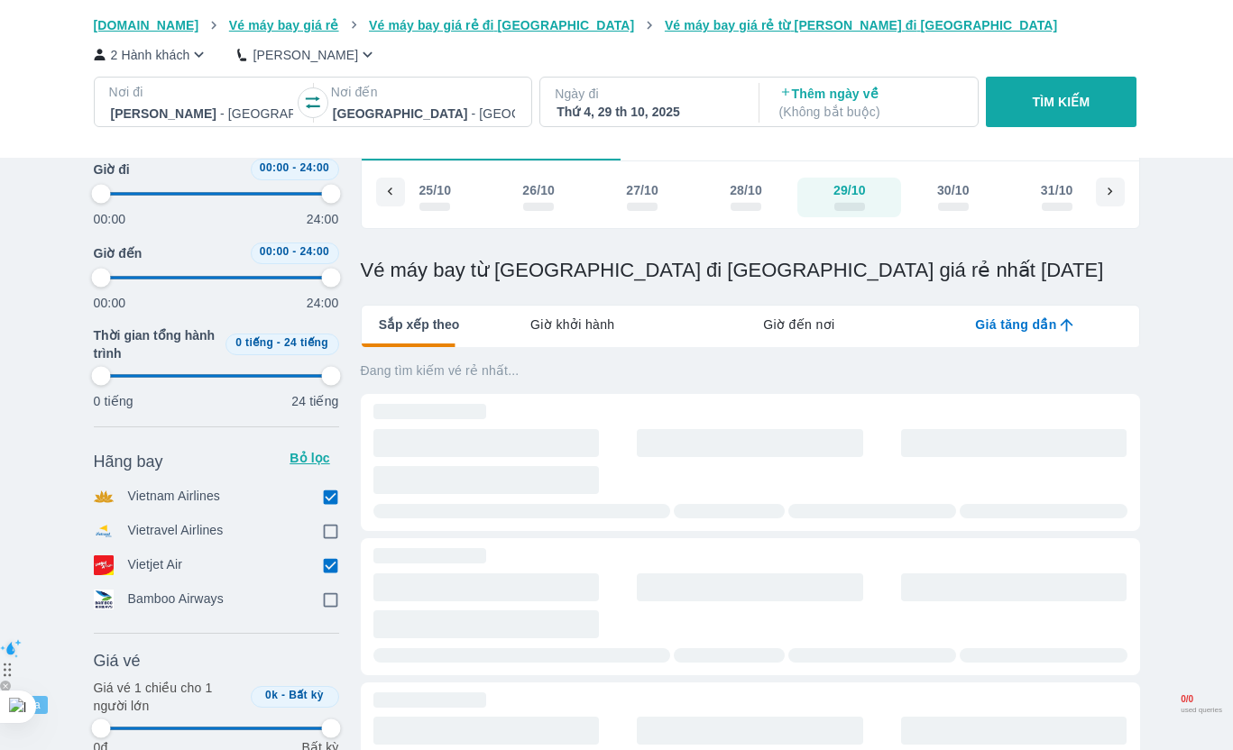
scroll to position [115, 0]
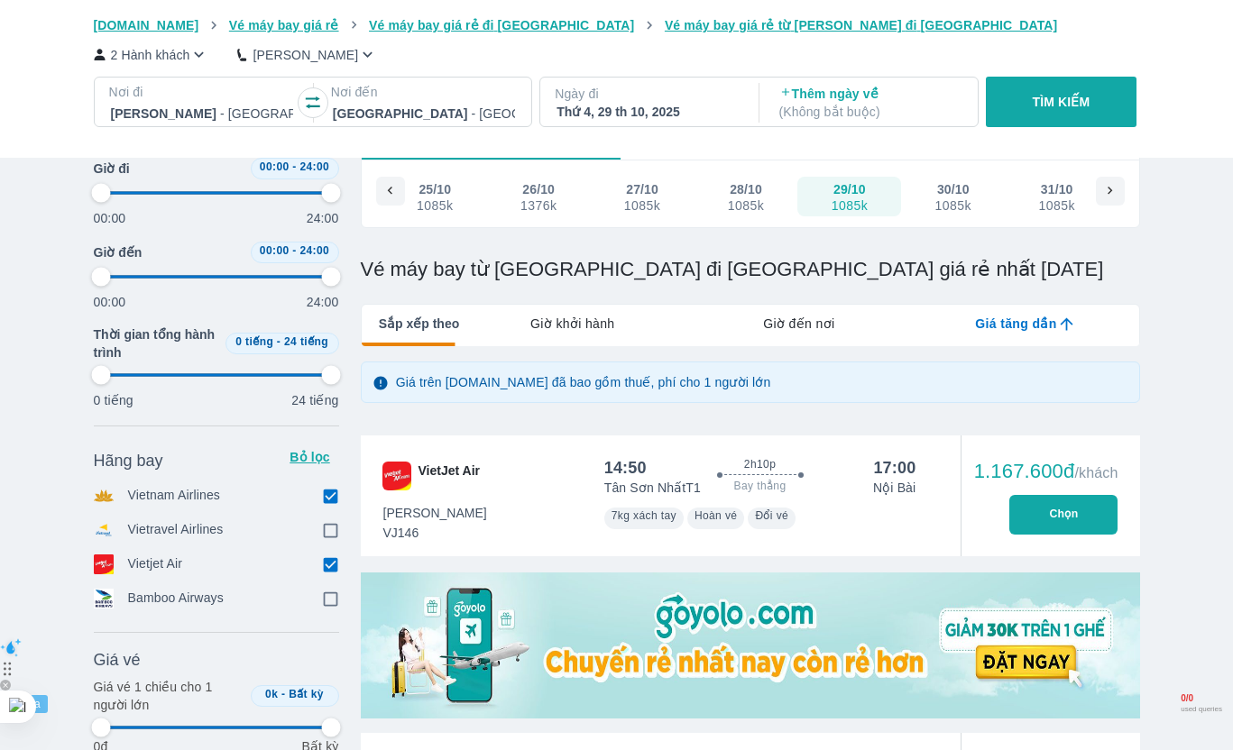
click at [334, 565] on input "checkbox" at bounding box center [331, 564] width 16 height 16
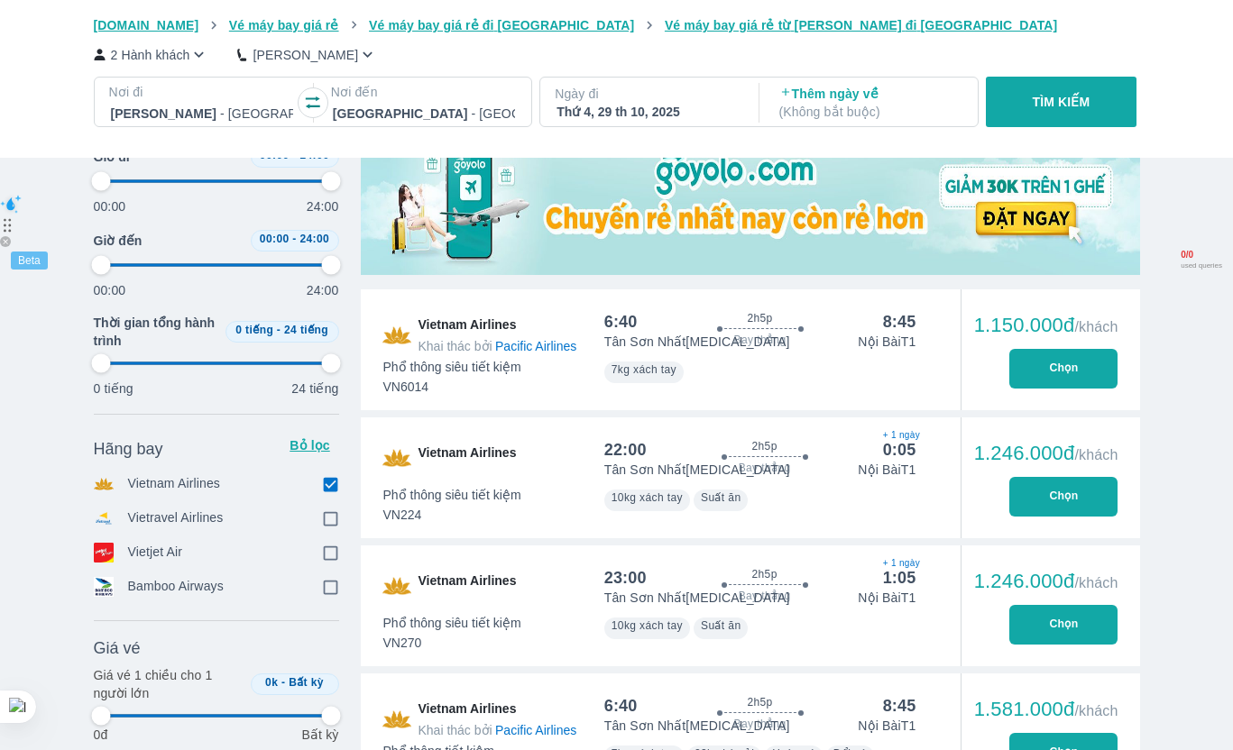
scroll to position [562, 0]
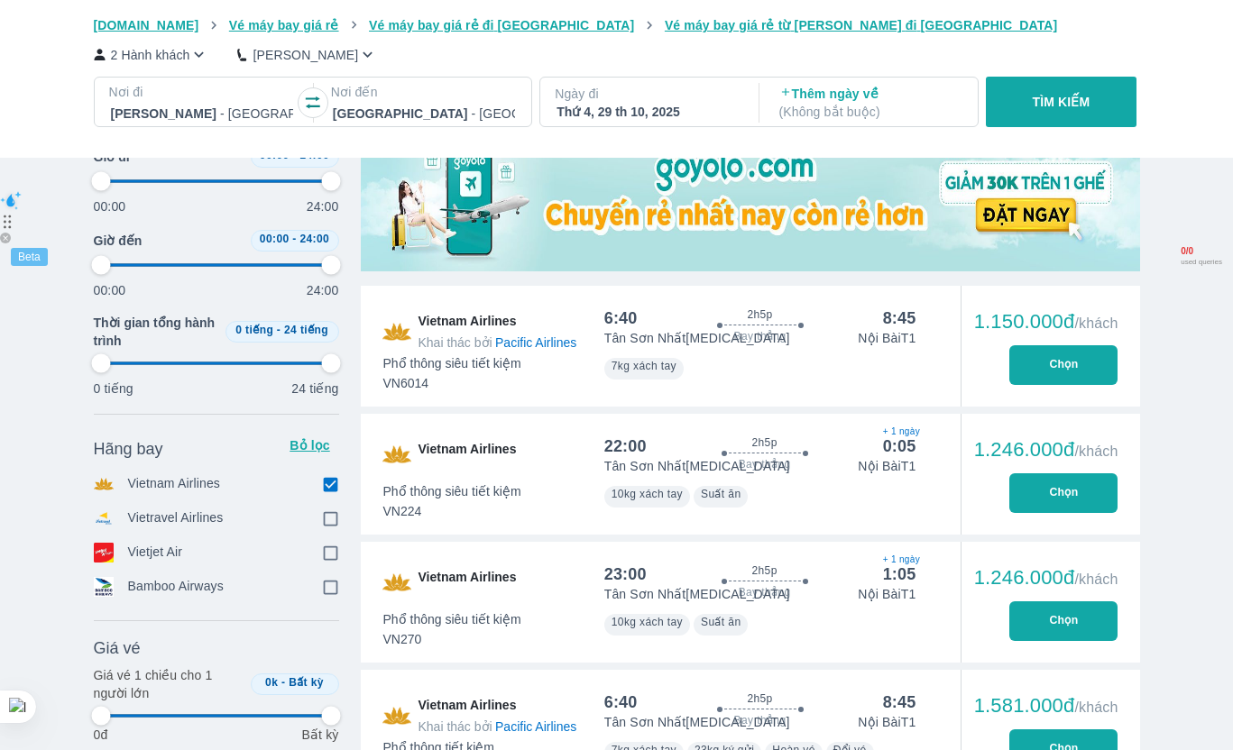
click at [1011, 506] on button "Chọn" at bounding box center [1063, 493] width 108 height 40
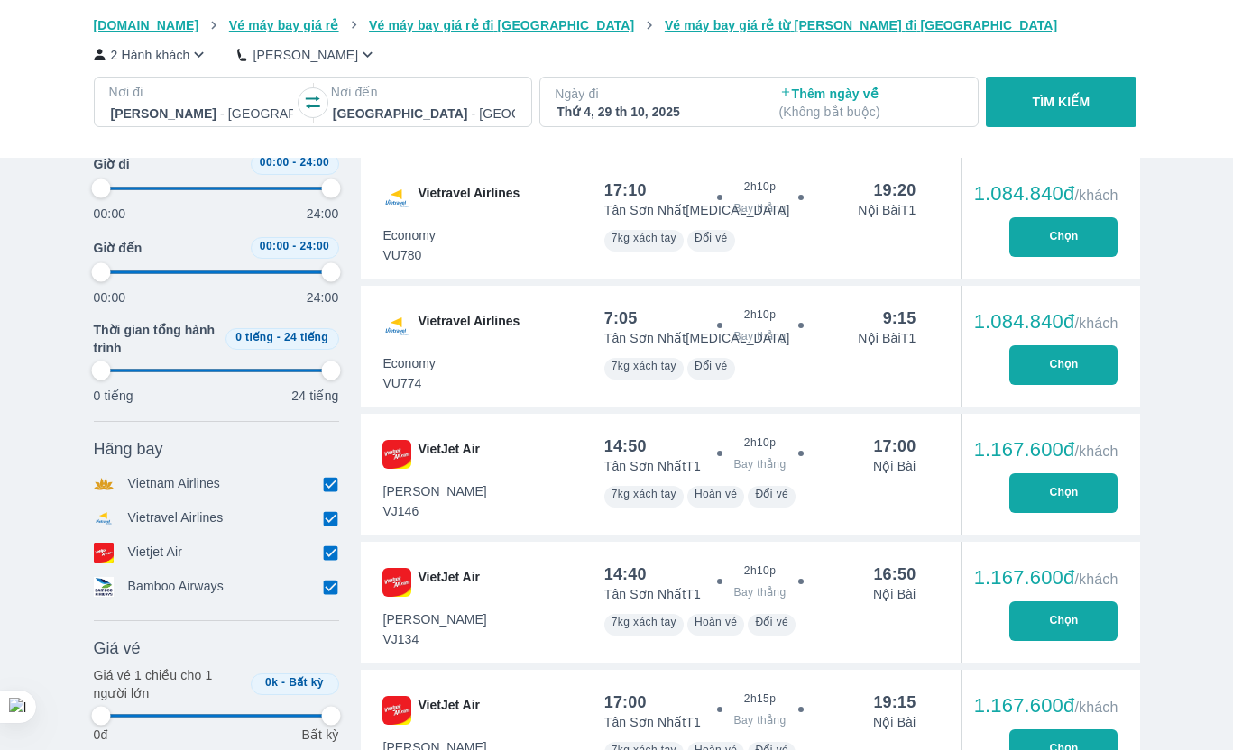
scroll to position [976, 0]
